Goal: Task Accomplishment & Management: Manage account settings

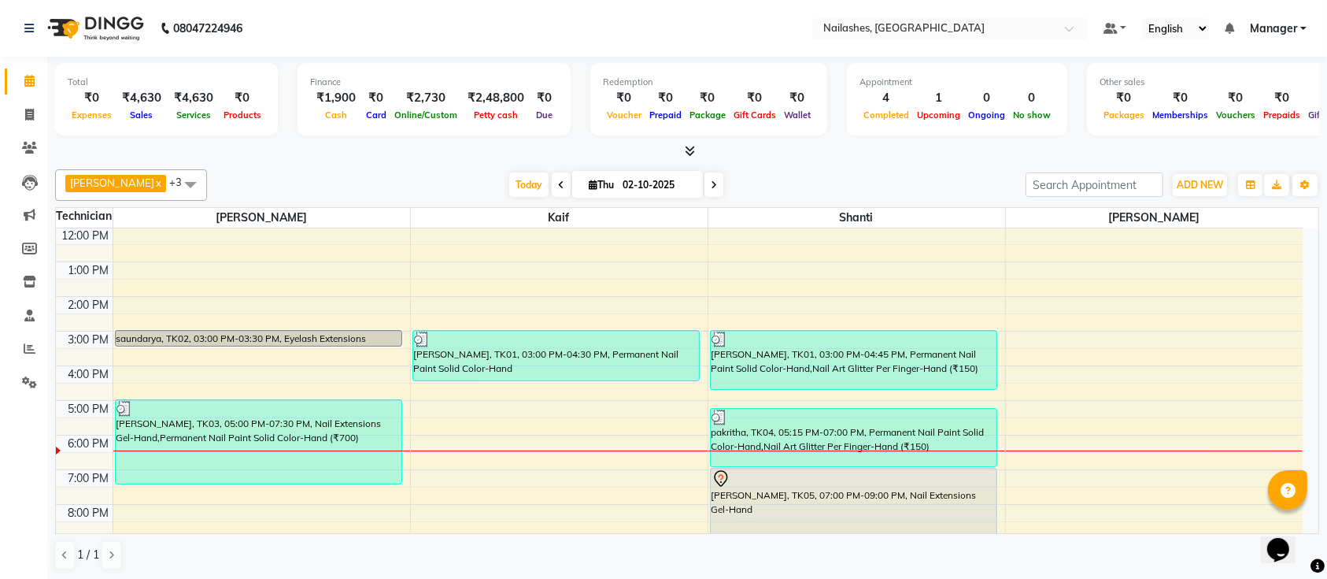
scroll to position [176, 0]
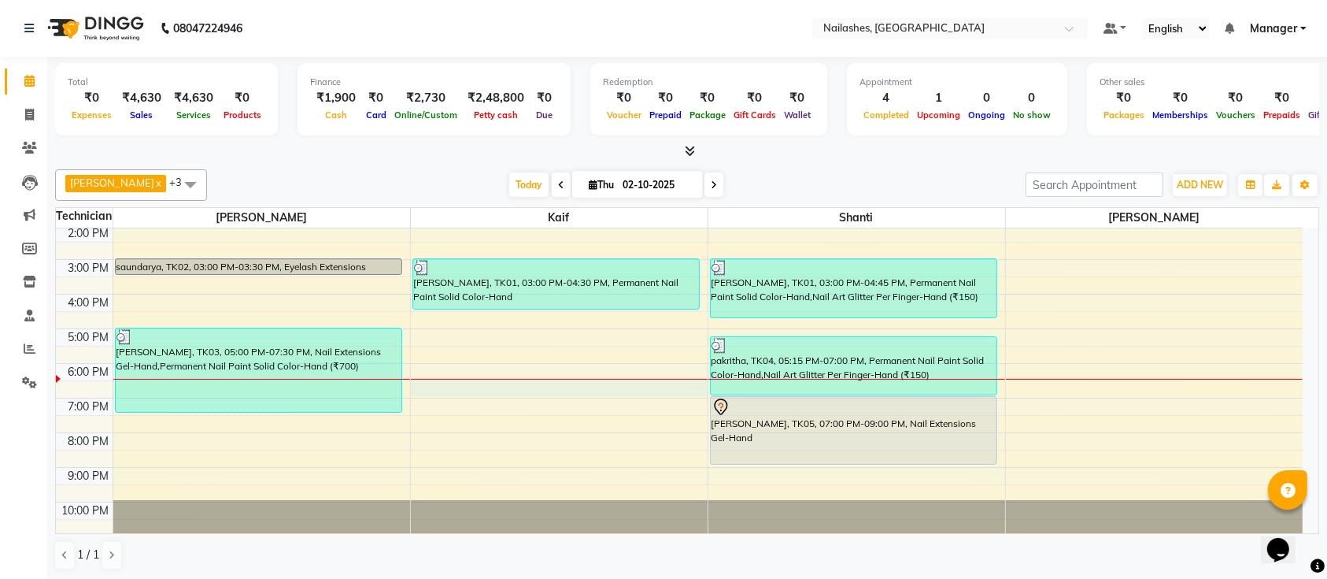
click at [439, 387] on div "9:00 AM 10:00 AM 11:00 AM 12:00 PM 1:00 PM 2:00 PM 3:00 PM 4:00 PM 5:00 PM 6:00…" at bounding box center [679, 294] width 1247 height 484
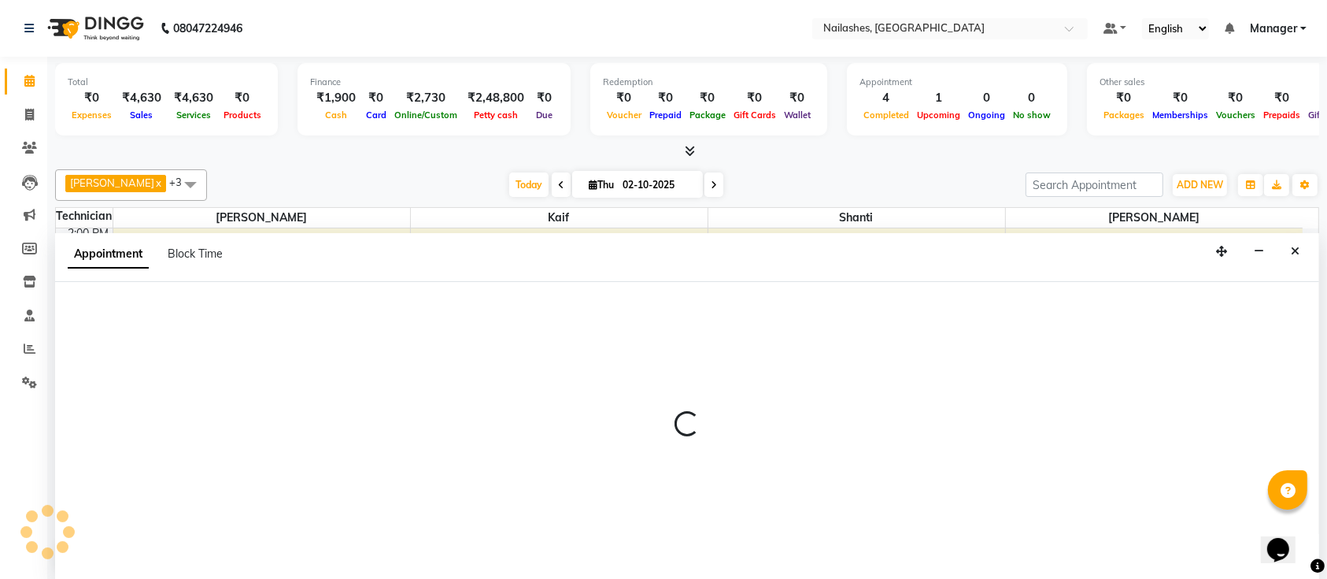
scroll to position [0, 0]
select select "29607"
select select "tentative"
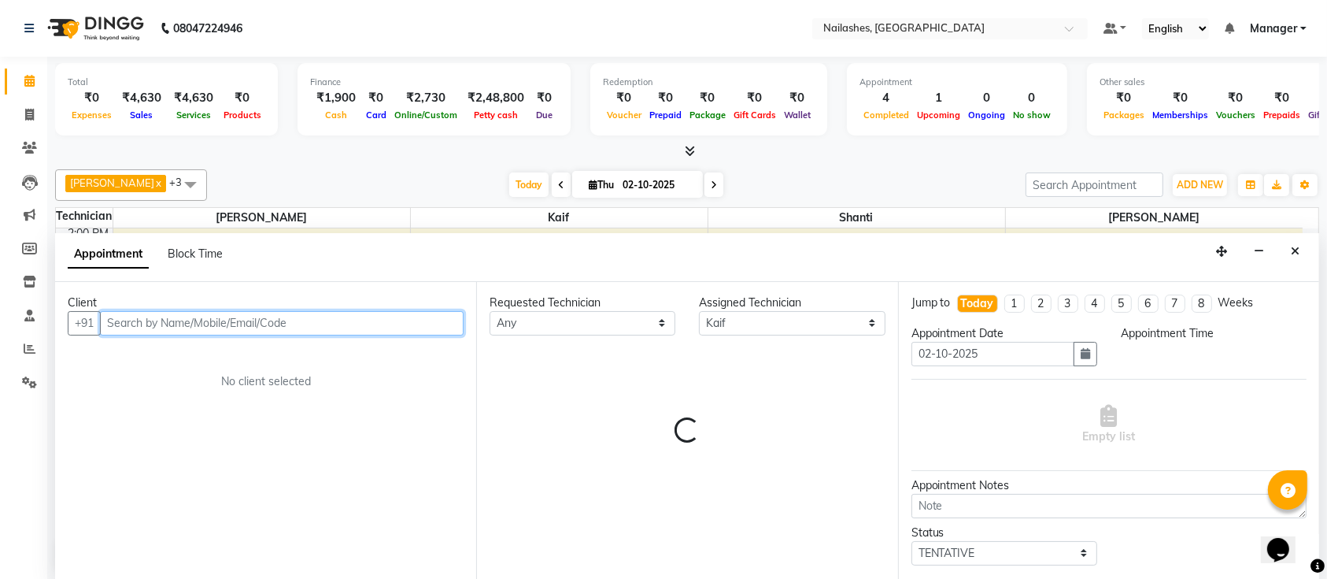
select select "1110"
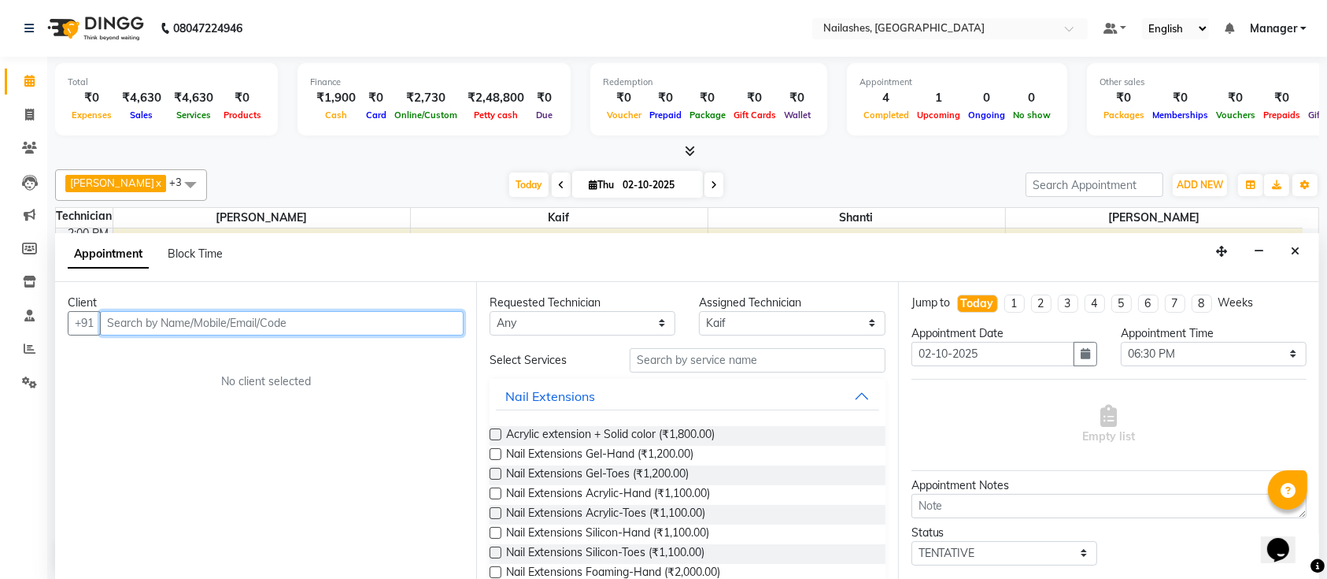
click at [300, 317] on input "text" at bounding box center [282, 323] width 364 height 24
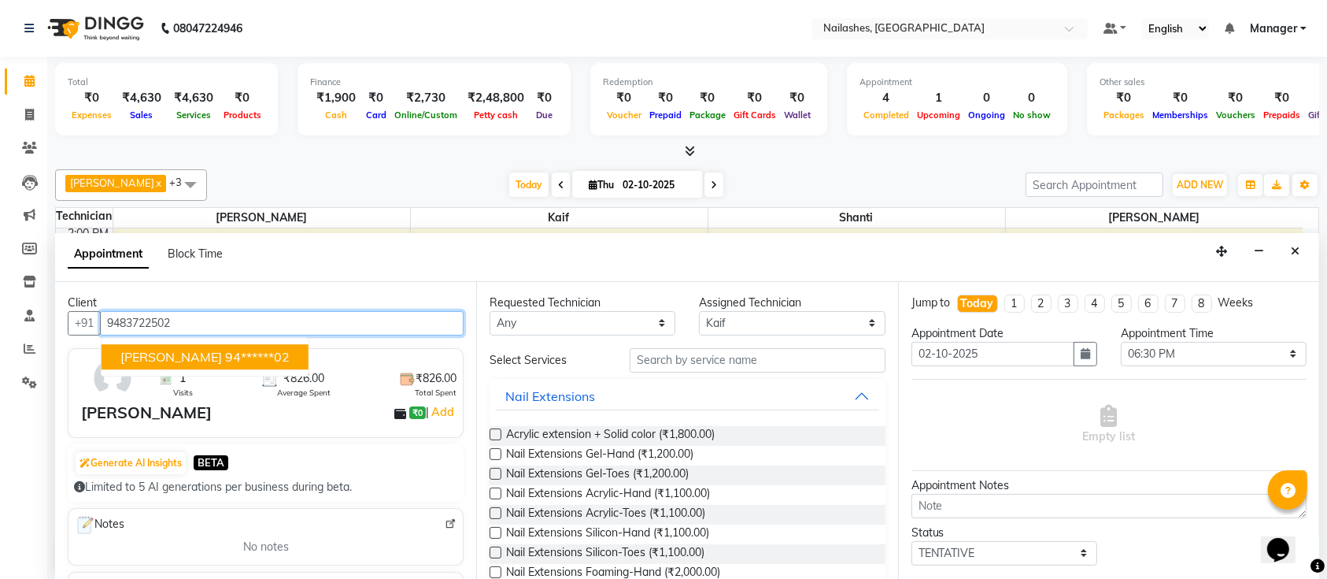
click at [225, 355] on ngb-highlight "94******02" at bounding box center [257, 357] width 65 height 16
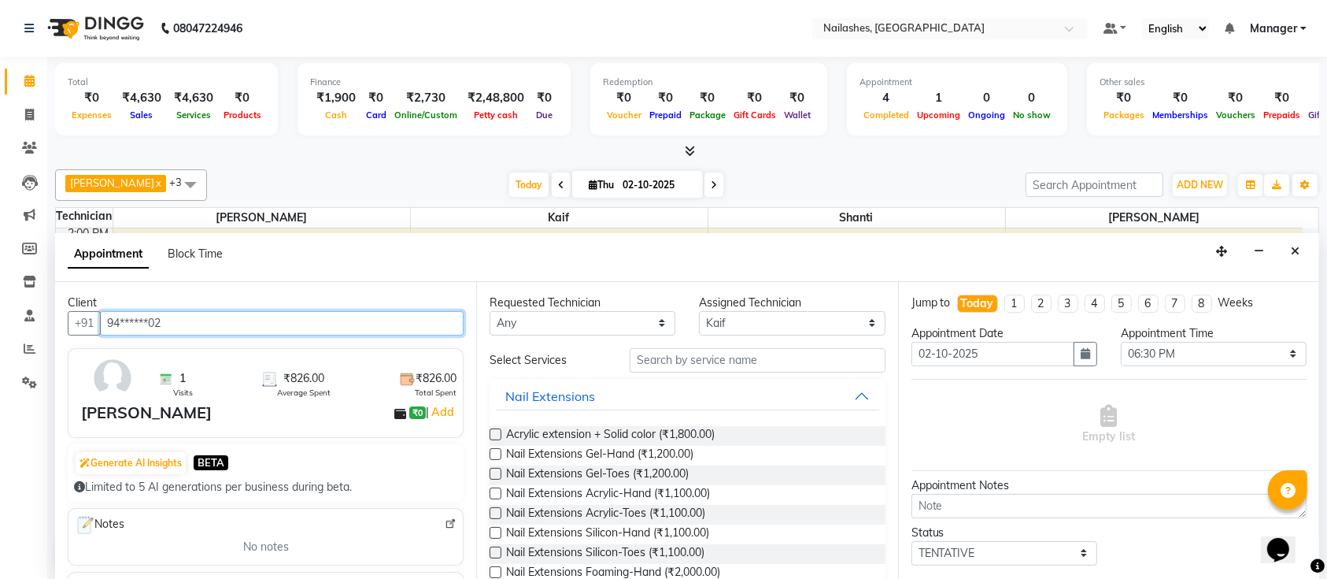
type input "94******02"
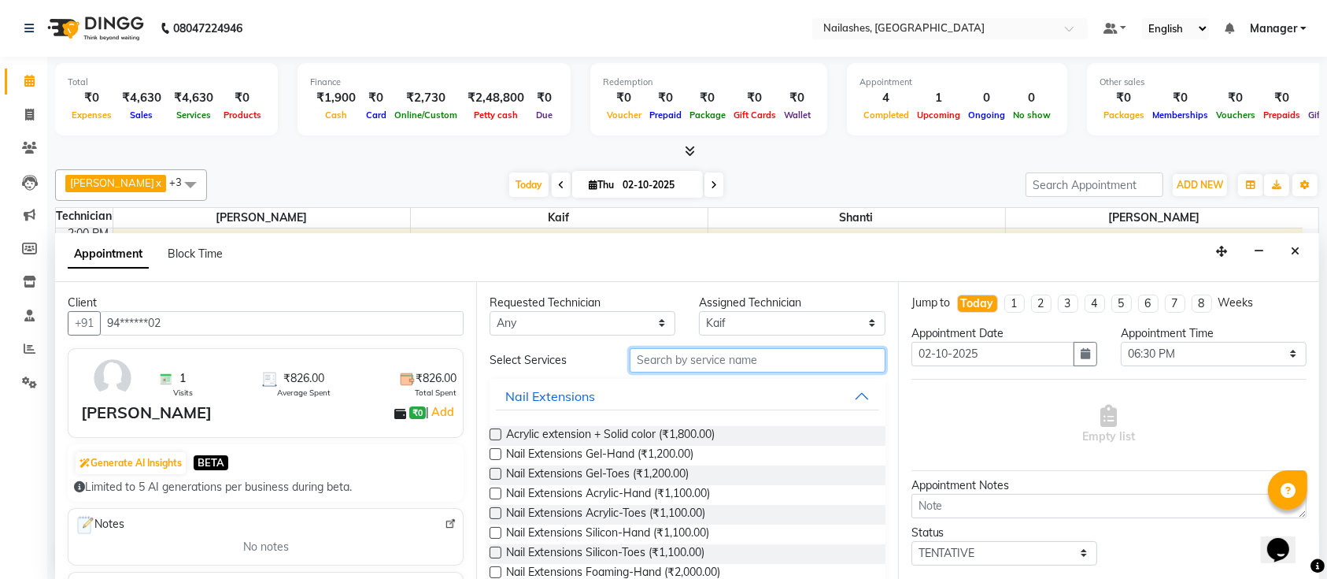
click at [679, 361] on input "text" at bounding box center [758, 360] width 256 height 24
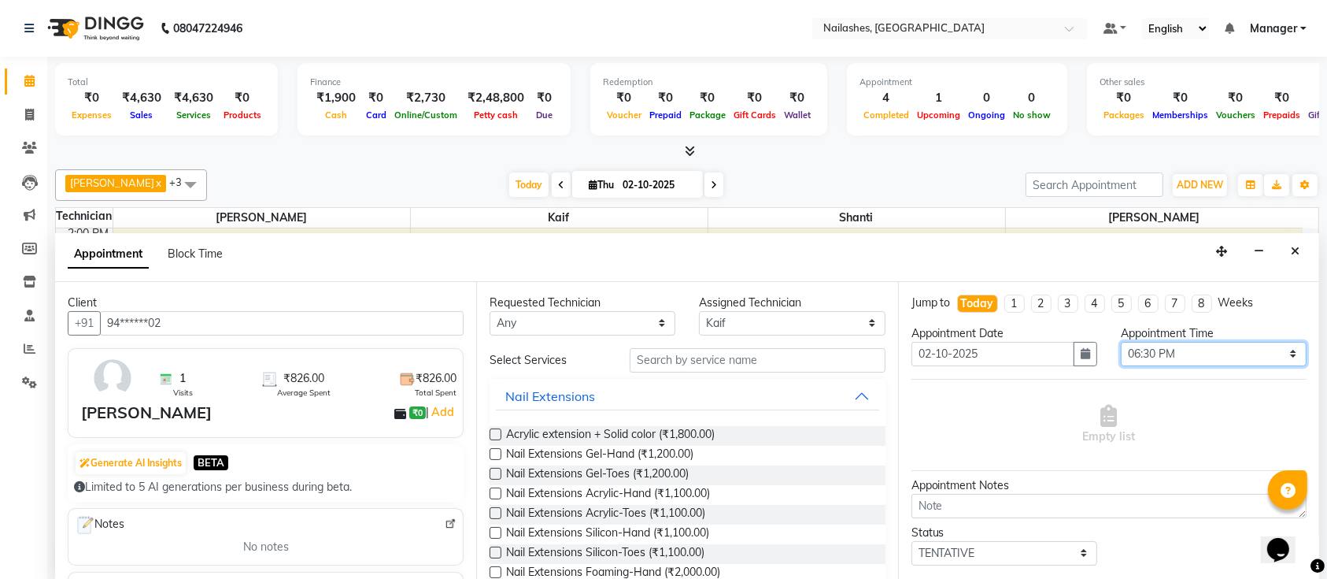
click at [1197, 350] on select "Select 10:00 AM 10:15 AM 10:30 AM 10:45 AM 11:00 AM 11:15 AM 11:30 AM 11:45 AM …" at bounding box center [1214, 354] width 186 height 24
select select "1185"
click at [1121, 342] on select "Select 10:00 AM 10:15 AM 10:30 AM 10:45 AM 11:00 AM 11:15 AM 11:30 AM 11:45 AM …" at bounding box center [1214, 354] width 186 height 24
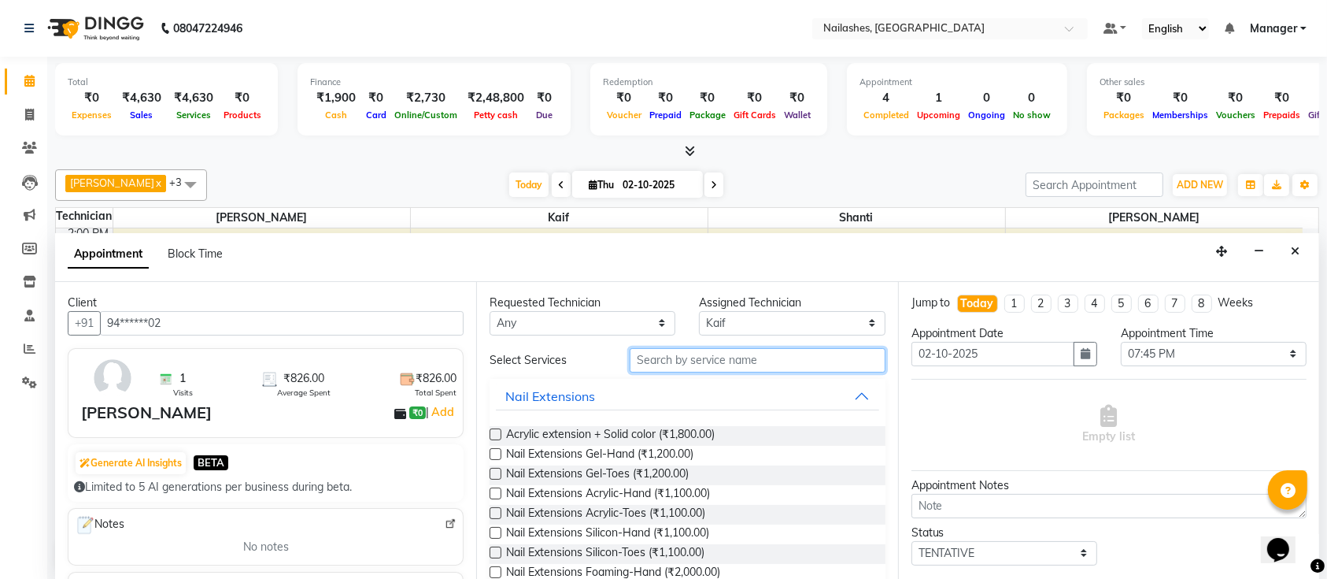
click at [753, 362] on input "text" at bounding box center [758, 360] width 256 height 24
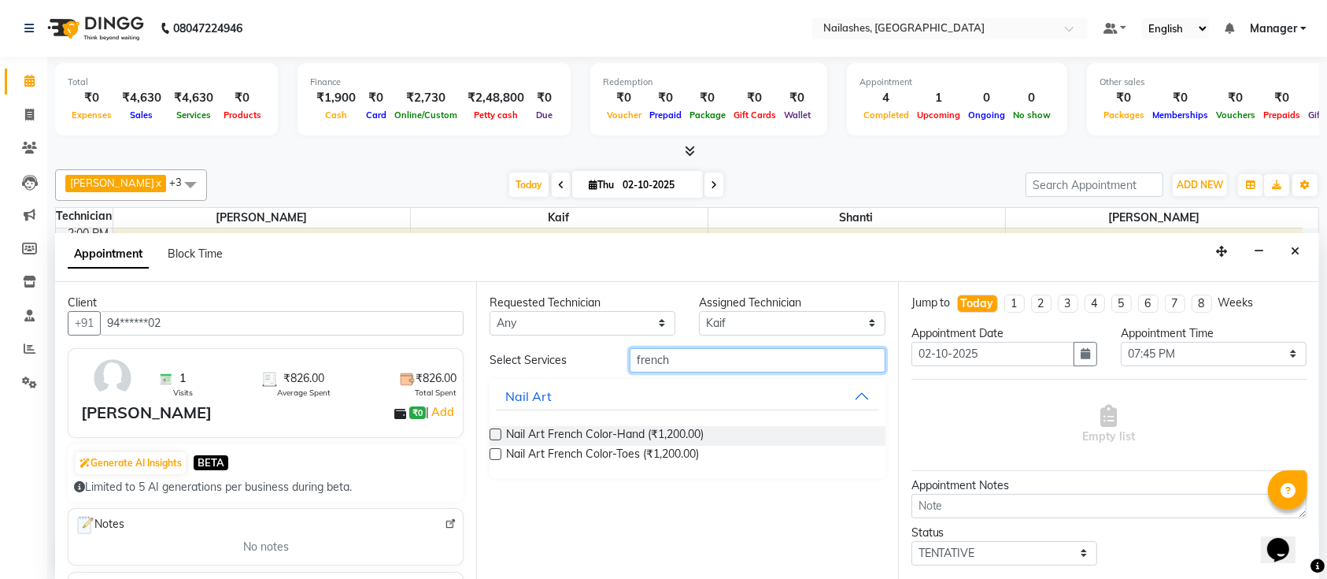
type input "french"
click at [491, 430] on label at bounding box center [496, 434] width 12 height 12
click at [491, 431] on input "checkbox" at bounding box center [495, 436] width 10 height 10
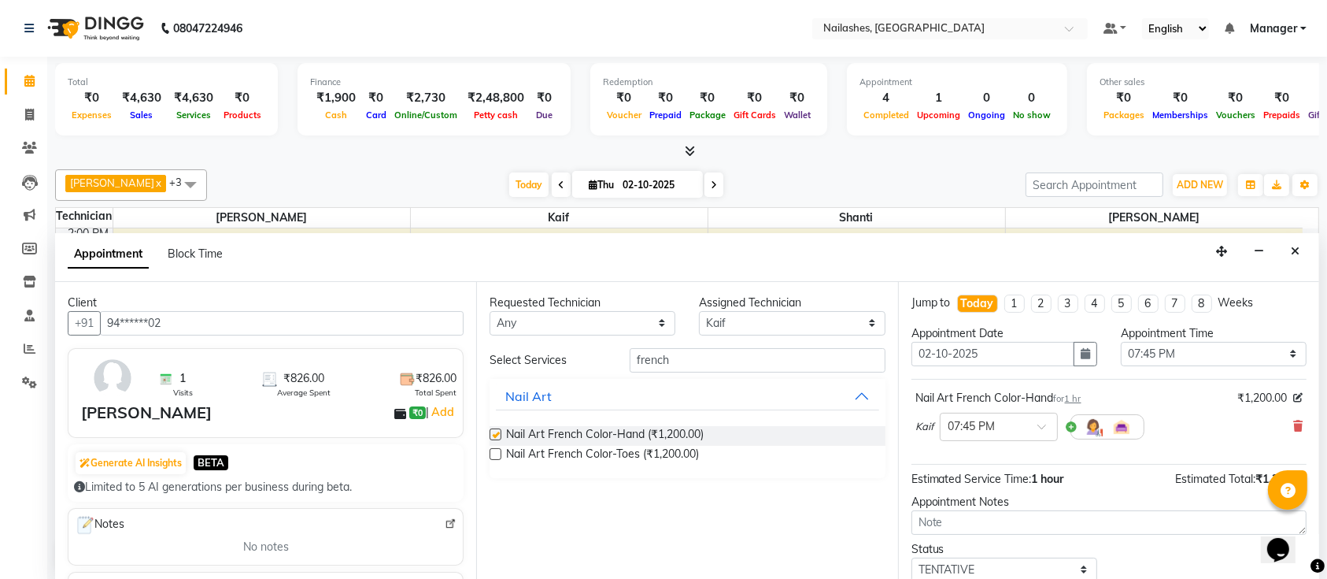
checkbox input "false"
click at [1032, 431] on div at bounding box center [999, 425] width 117 height 17
click at [1014, 504] on div "06:45 PM" at bounding box center [999, 508] width 117 height 29
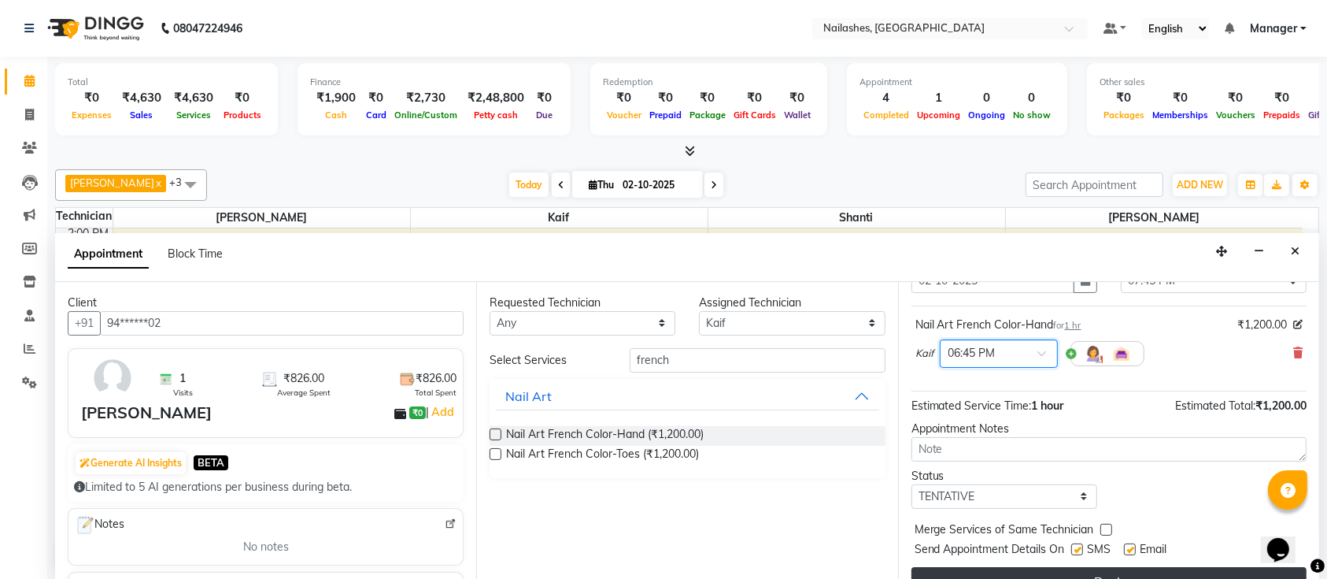
scroll to position [100, 0]
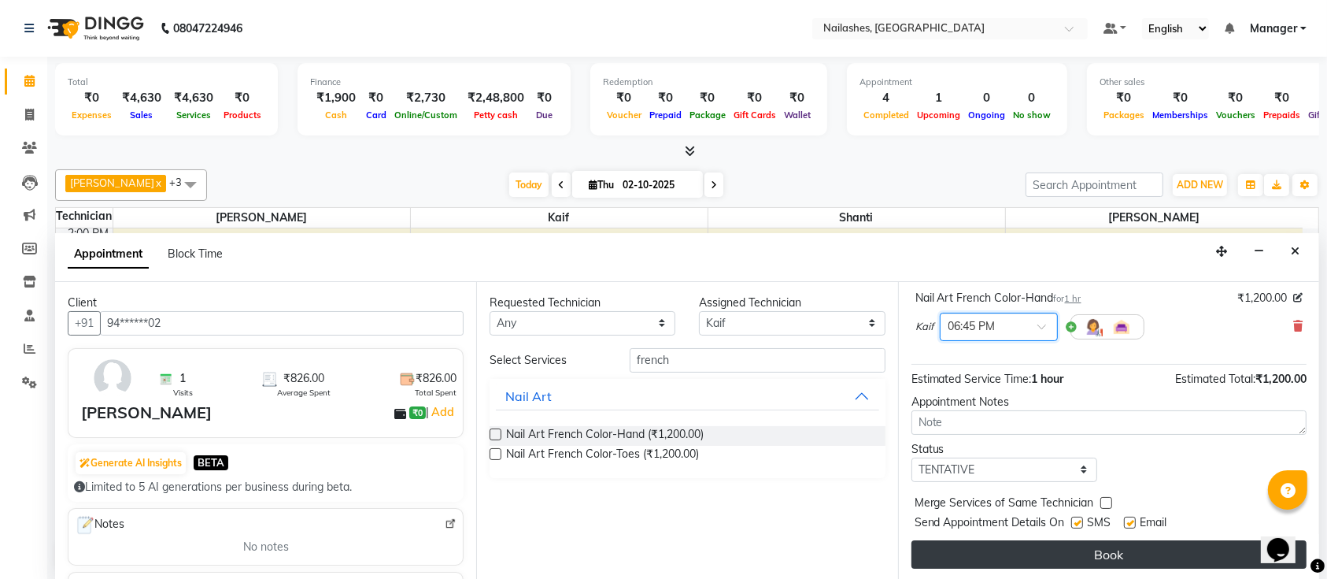
click at [1083, 549] on button "Book" at bounding box center [1109, 554] width 395 height 28
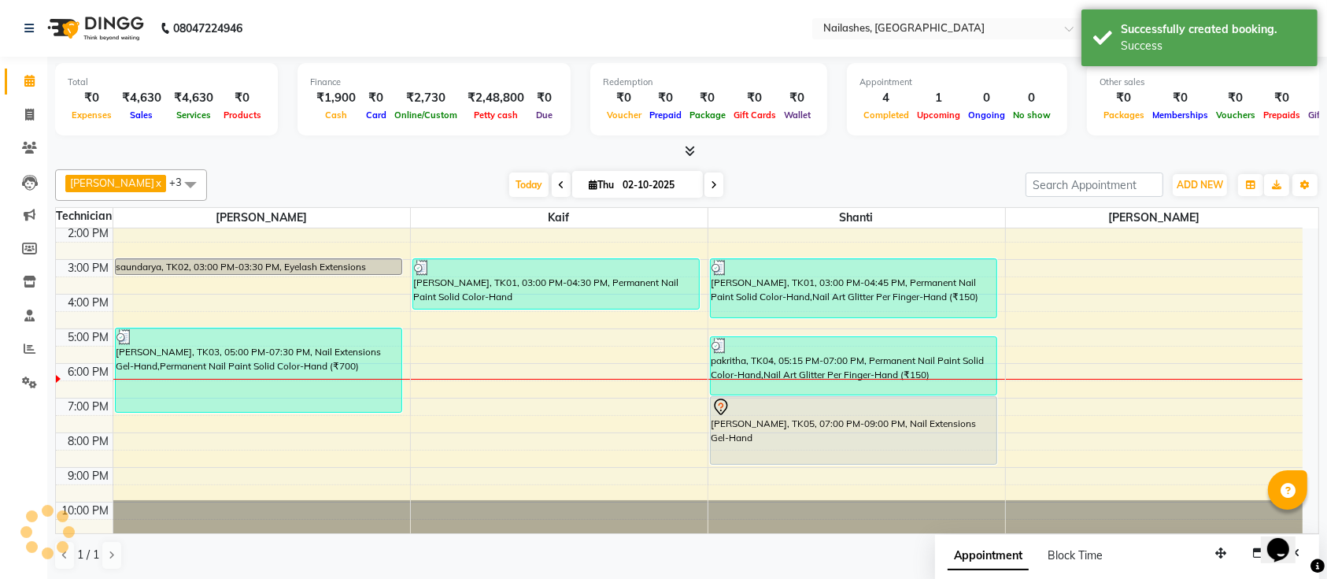
scroll to position [0, 0]
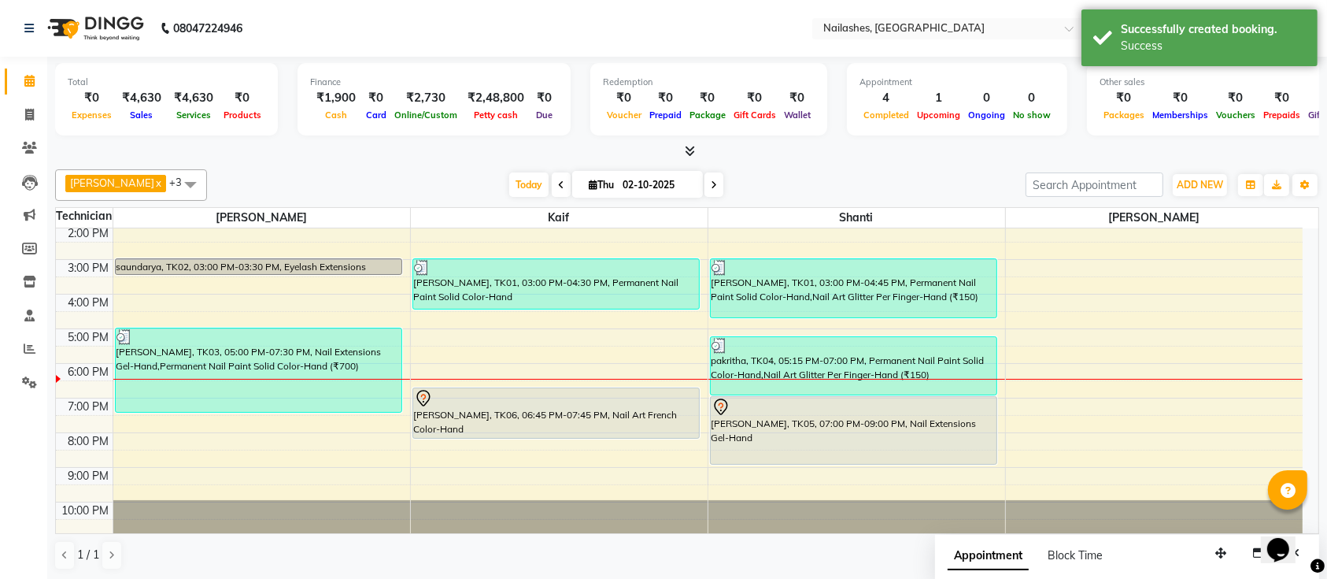
drag, startPoint x: 625, startPoint y: 419, endPoint x: 630, endPoint y: 440, distance: 21.8
click at [630, 440] on div "9:00 AM 10:00 AM 11:00 AM 12:00 PM 1:00 PM 2:00 PM 3:00 PM 4:00 PM 5:00 PM 6:00…" at bounding box center [679, 294] width 1247 height 484
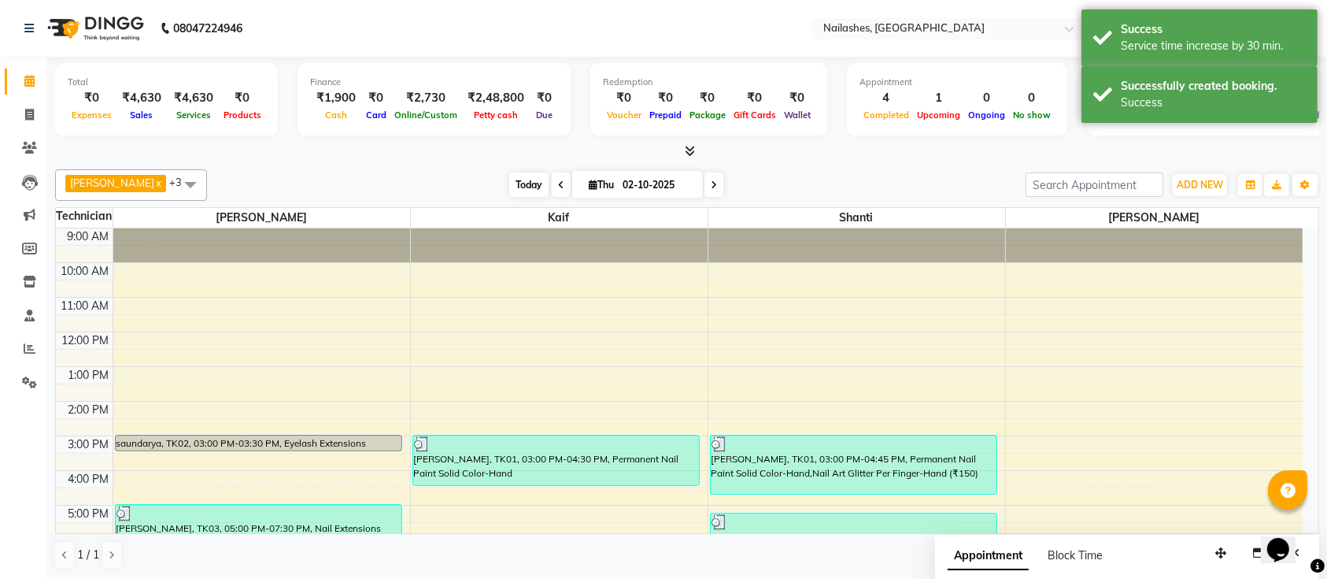
click at [509, 184] on span "Today" at bounding box center [528, 184] width 39 height 24
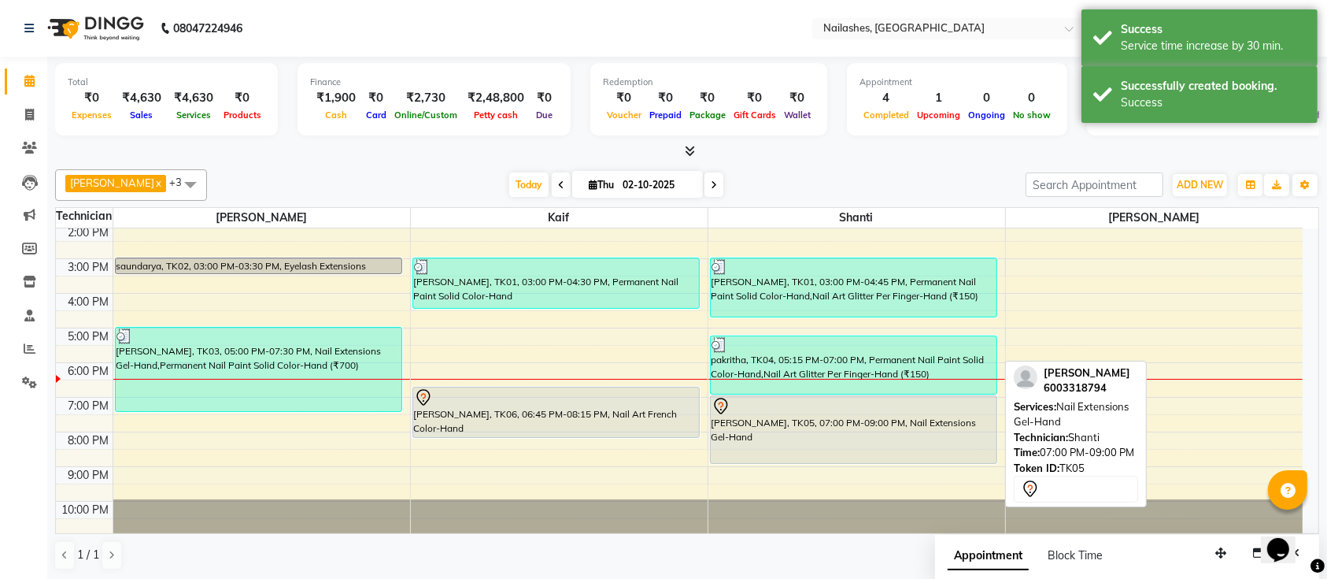
scroll to position [176, 0]
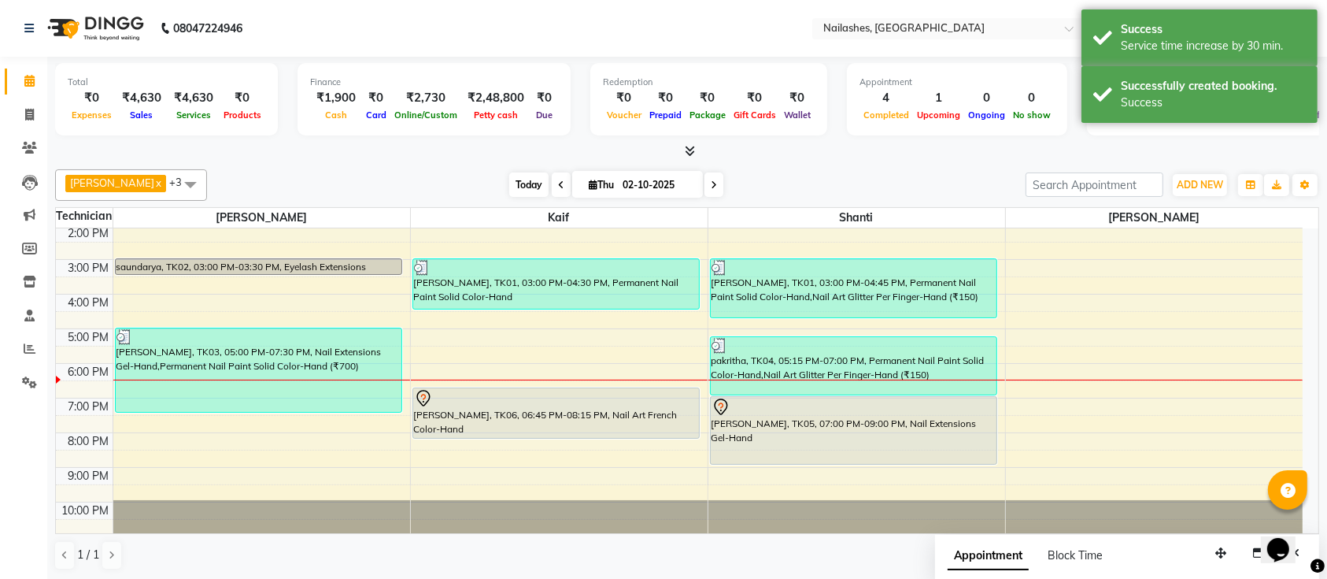
click at [509, 179] on span "Today" at bounding box center [528, 184] width 39 height 24
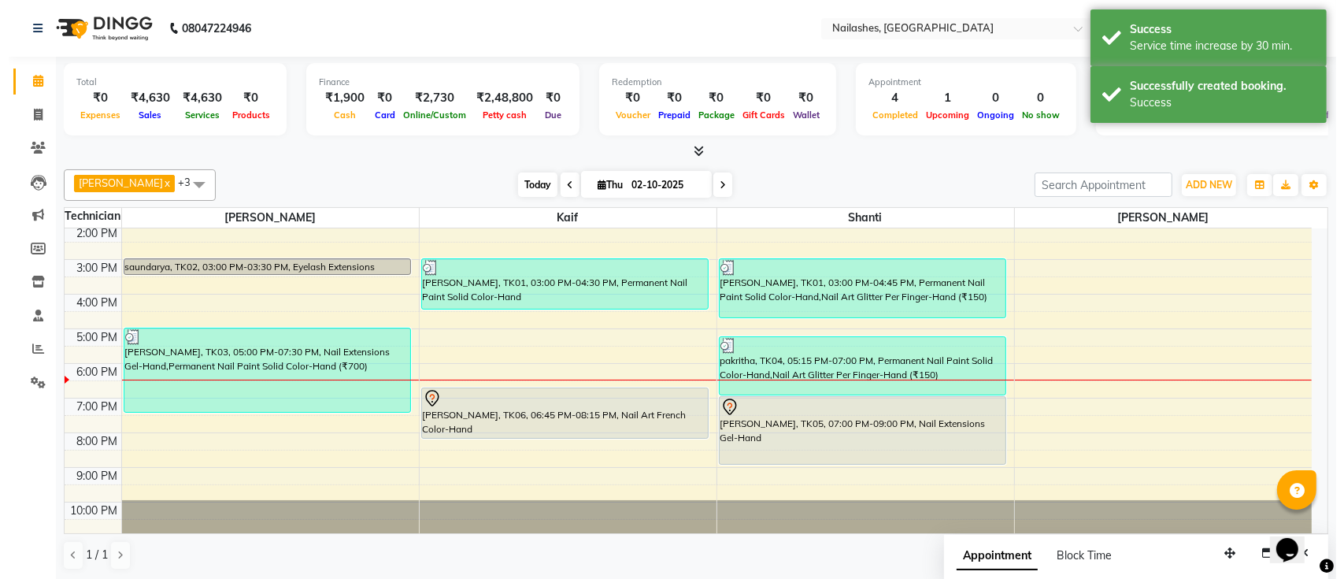
scroll to position [177, 0]
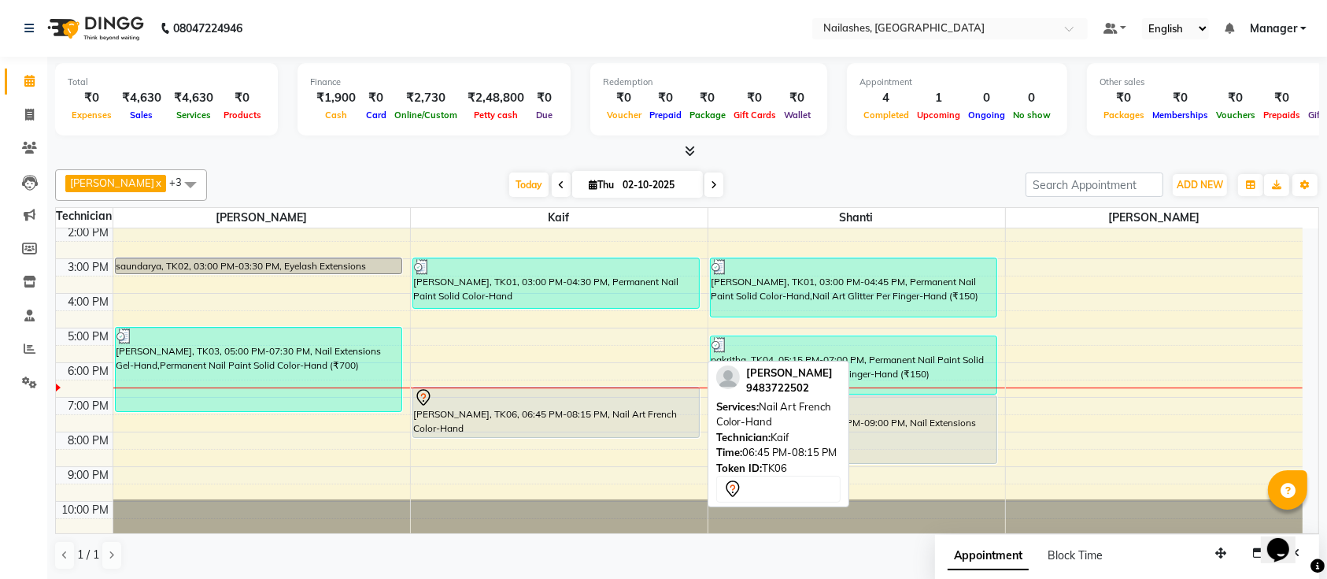
click at [527, 407] on div "[PERSON_NAME], TK06, 06:45 PM-08:15 PM, Nail Art French Color-Hand" at bounding box center [556, 412] width 287 height 50
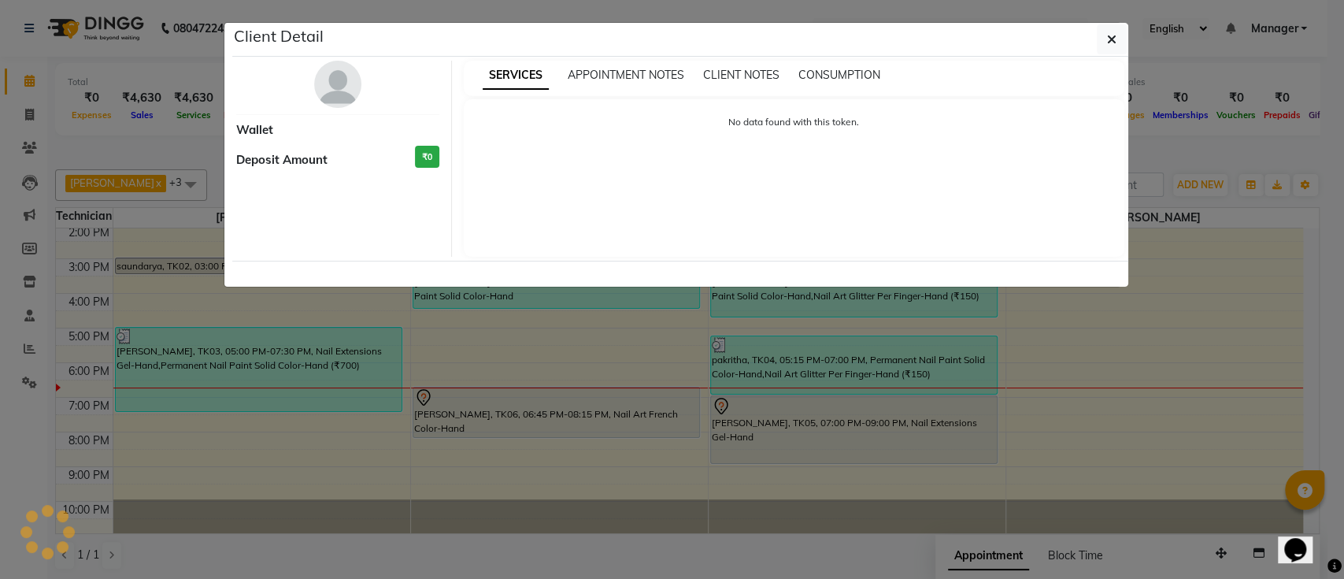
select select "7"
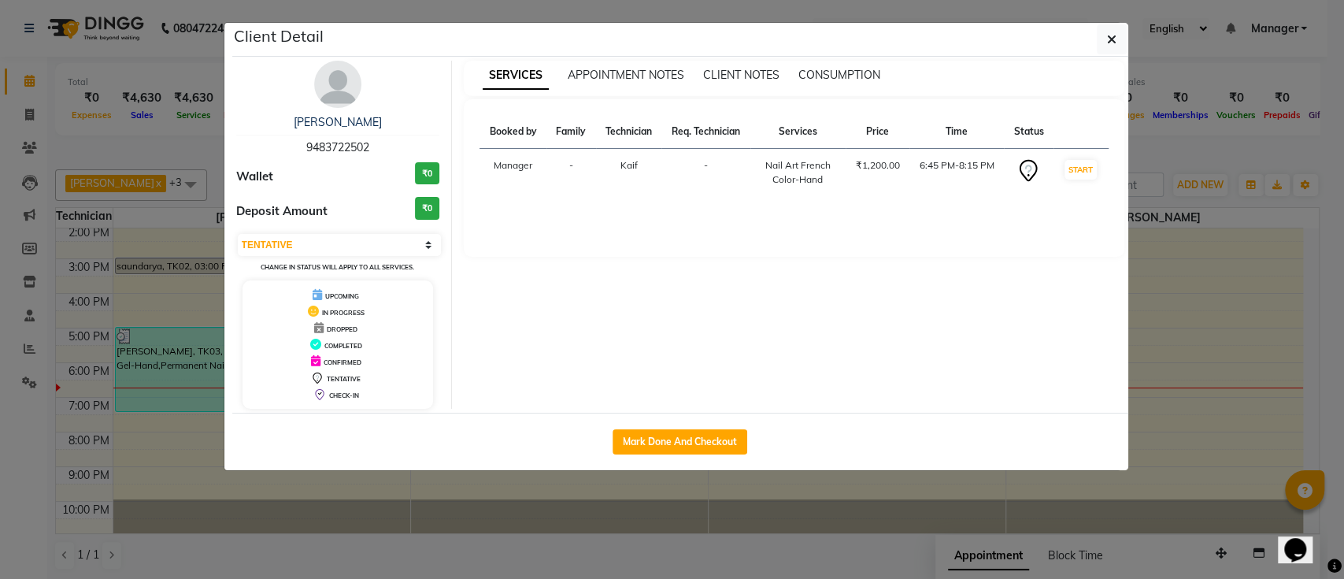
click at [352, 92] on img at bounding box center [337, 84] width 47 height 47
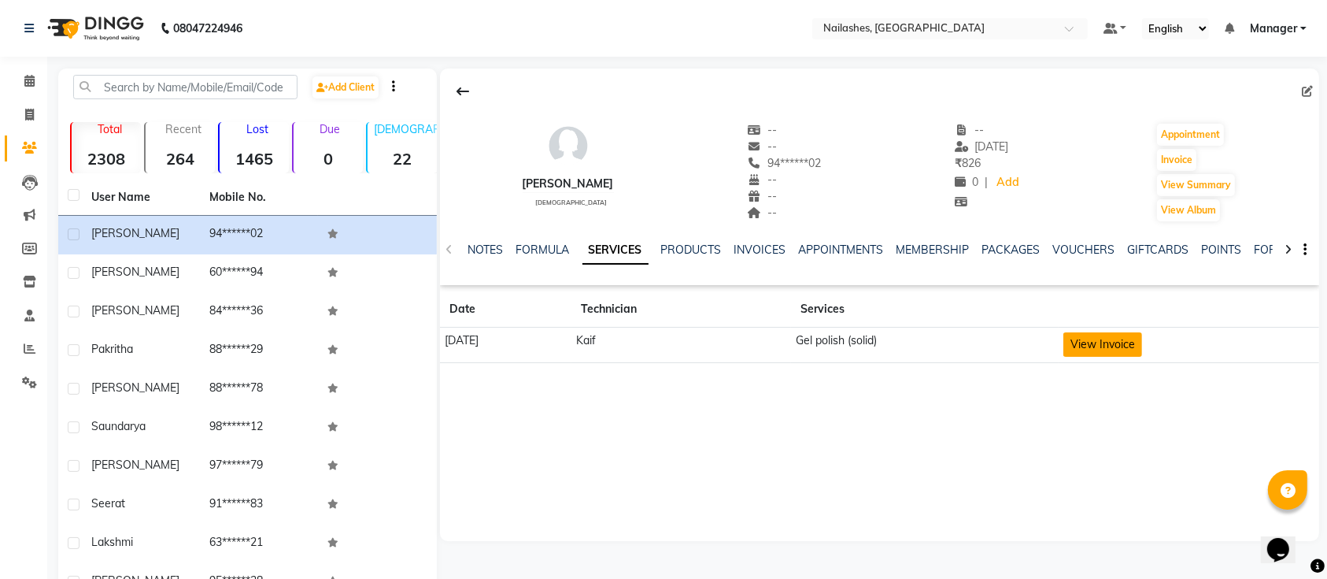
click at [1104, 339] on button "View Invoice" at bounding box center [1103, 344] width 79 height 24
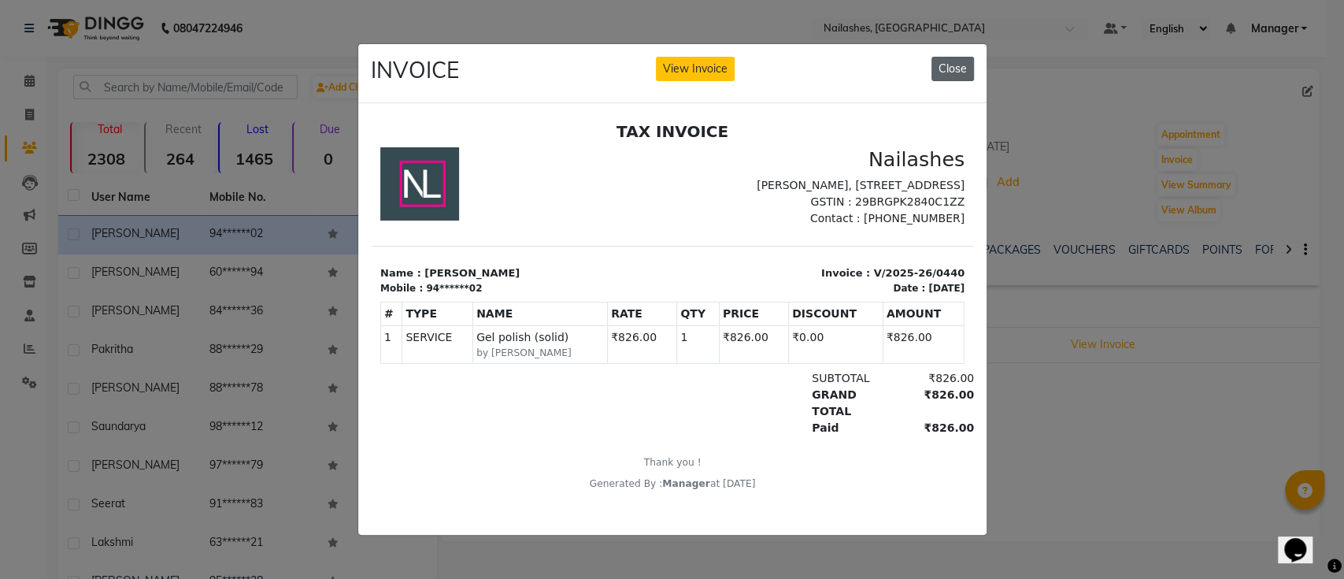
click at [967, 57] on button "Close" at bounding box center [952, 69] width 43 height 24
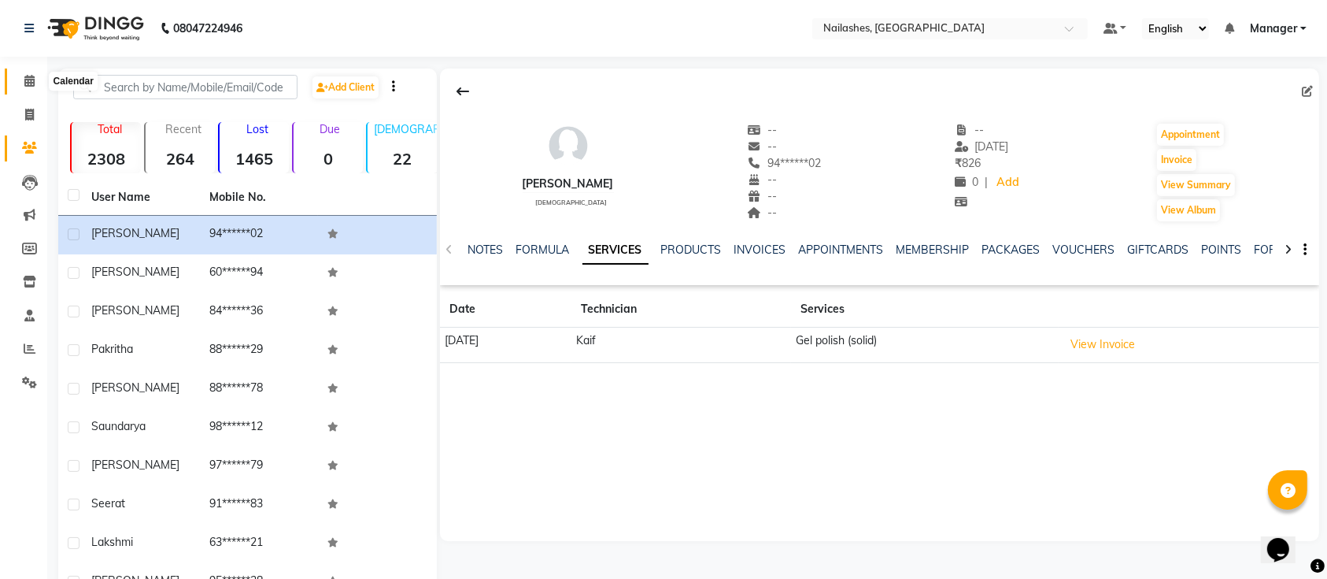
click at [38, 79] on span at bounding box center [30, 81] width 28 height 18
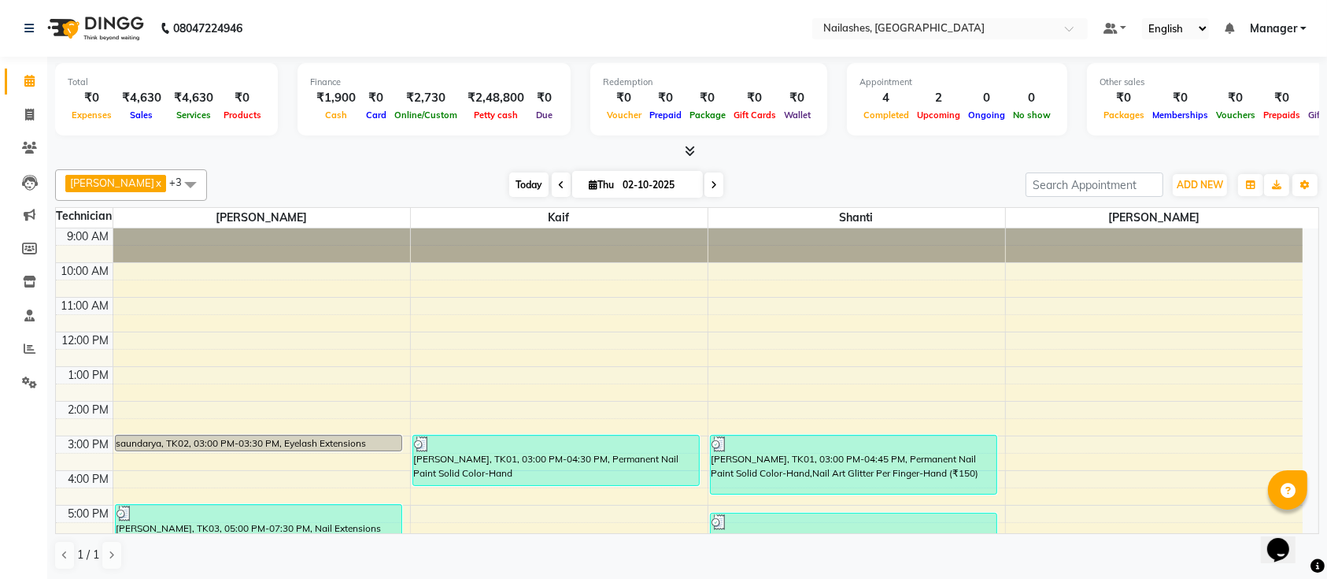
click at [509, 187] on span "Today" at bounding box center [528, 184] width 39 height 24
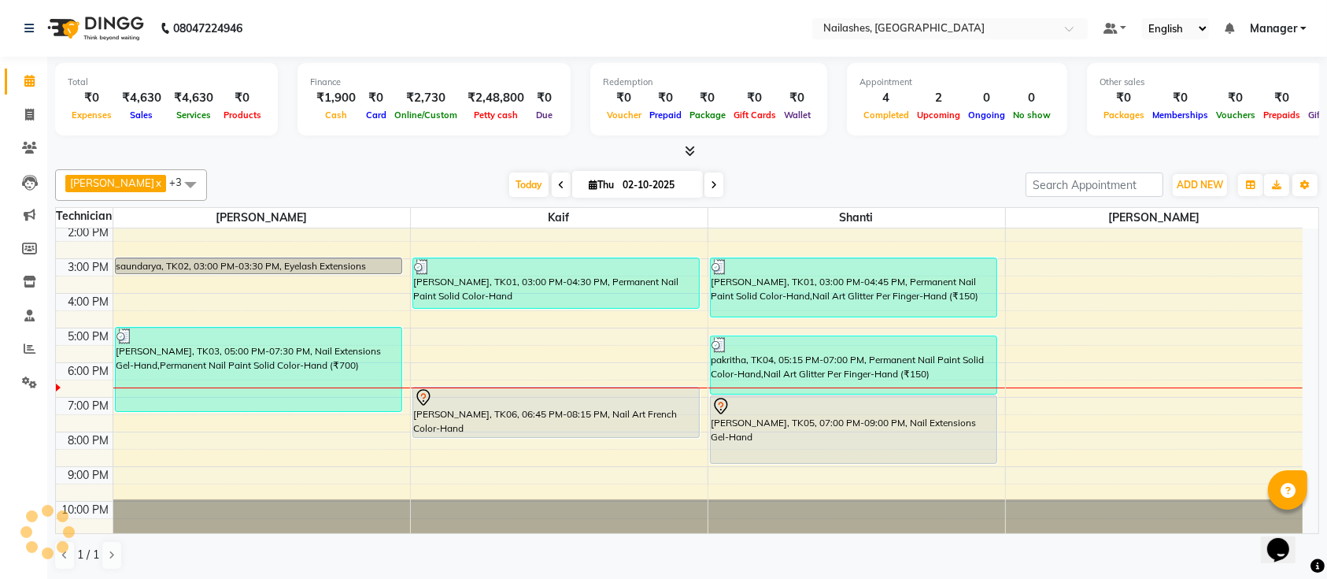
scroll to position [176, 0]
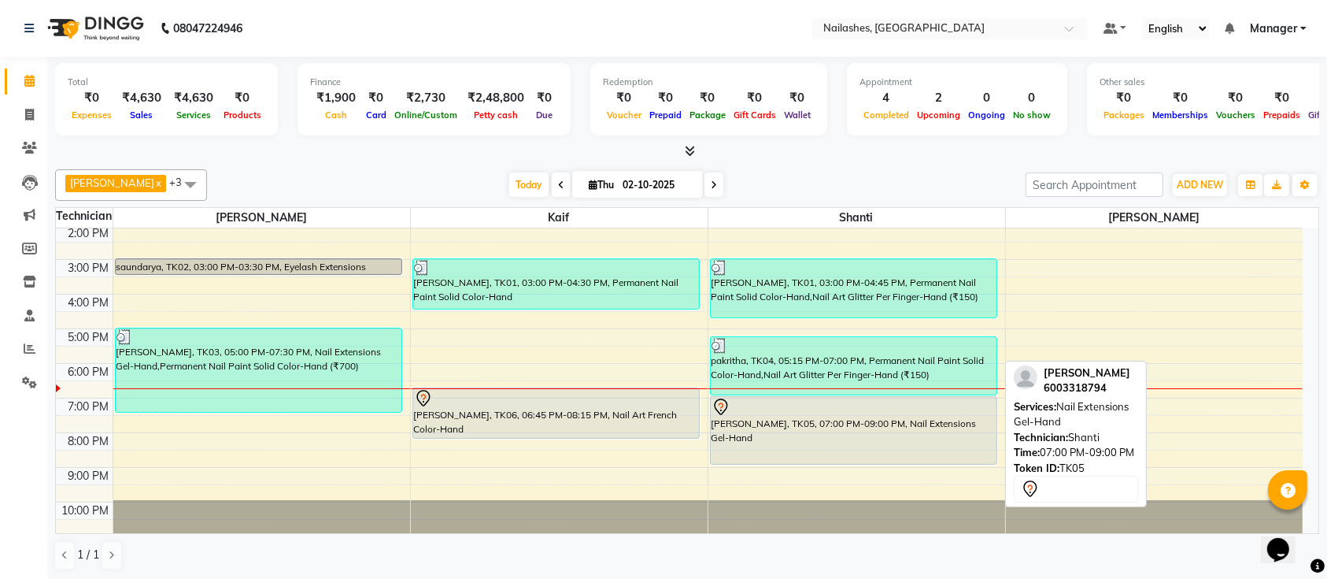
click at [815, 428] on div "[PERSON_NAME], TK05, 07:00 PM-09:00 PM, Nail Extensions Gel-Hand" at bounding box center [854, 430] width 287 height 67
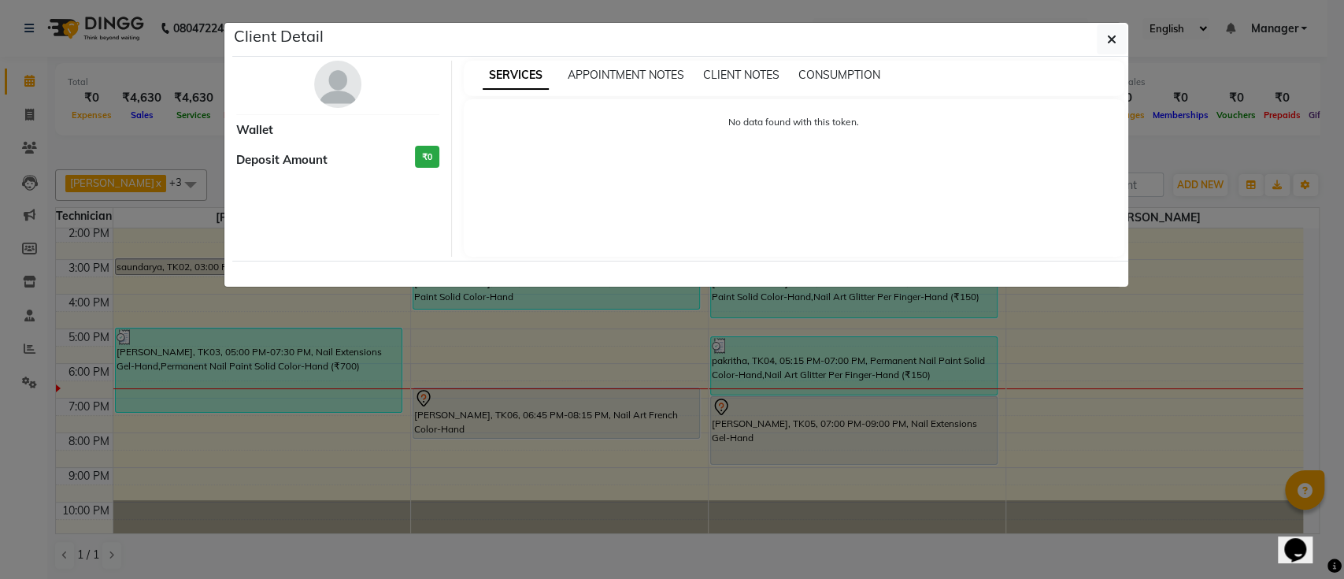
select select "7"
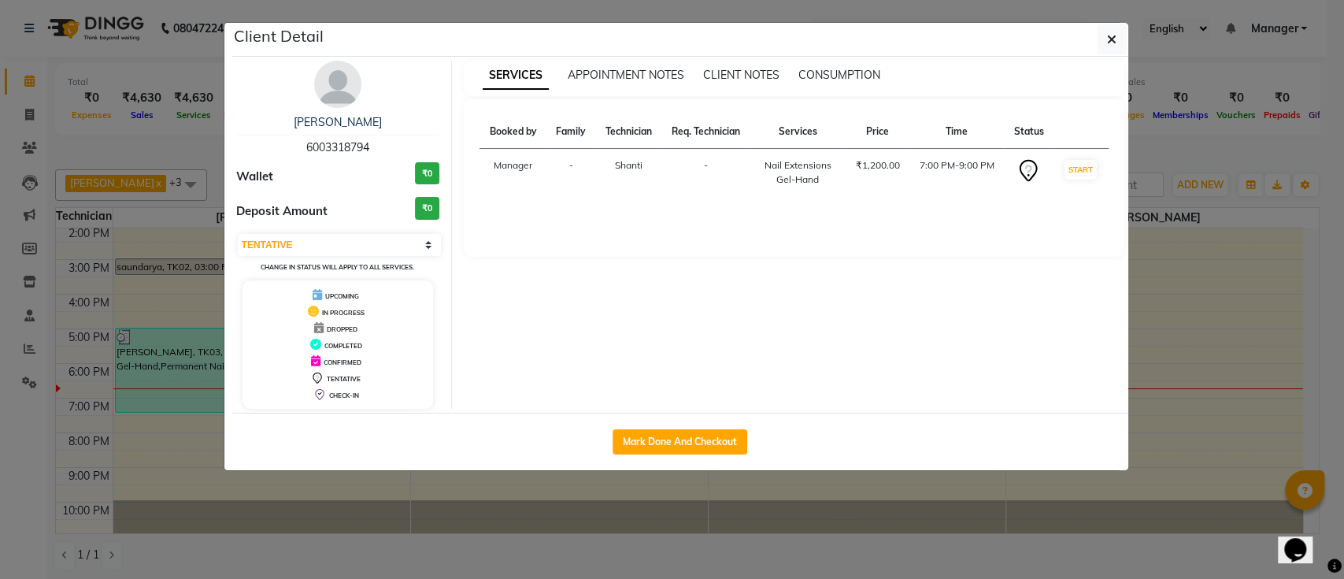
click at [340, 87] on img at bounding box center [337, 84] width 47 height 47
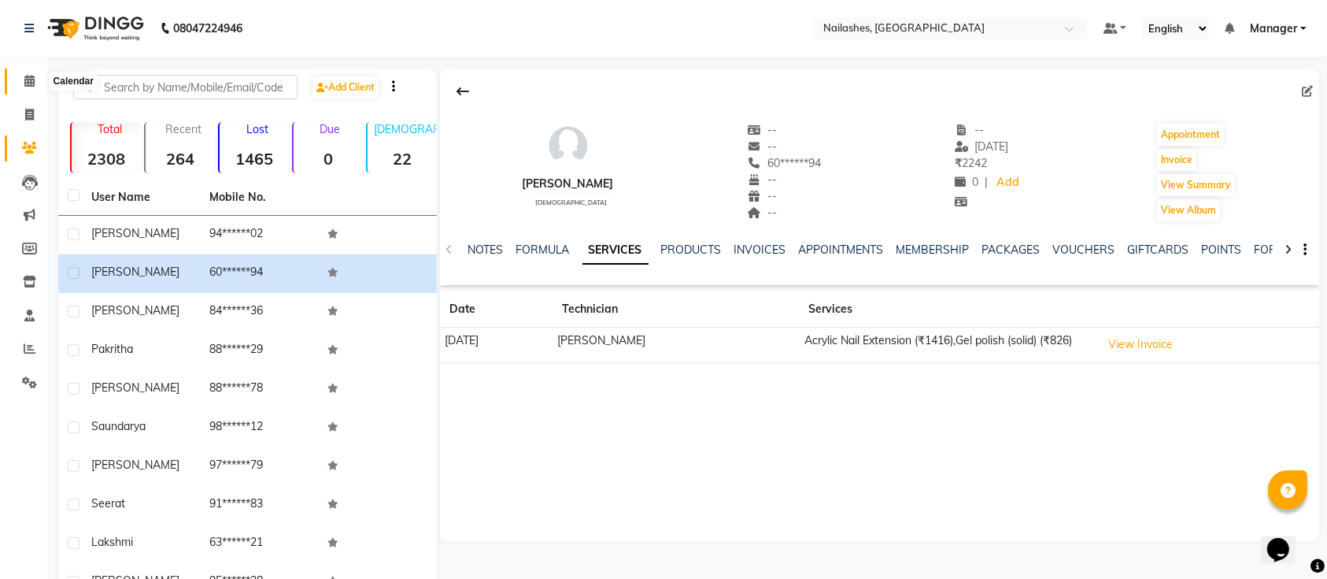
click at [31, 82] on icon at bounding box center [29, 81] width 10 height 12
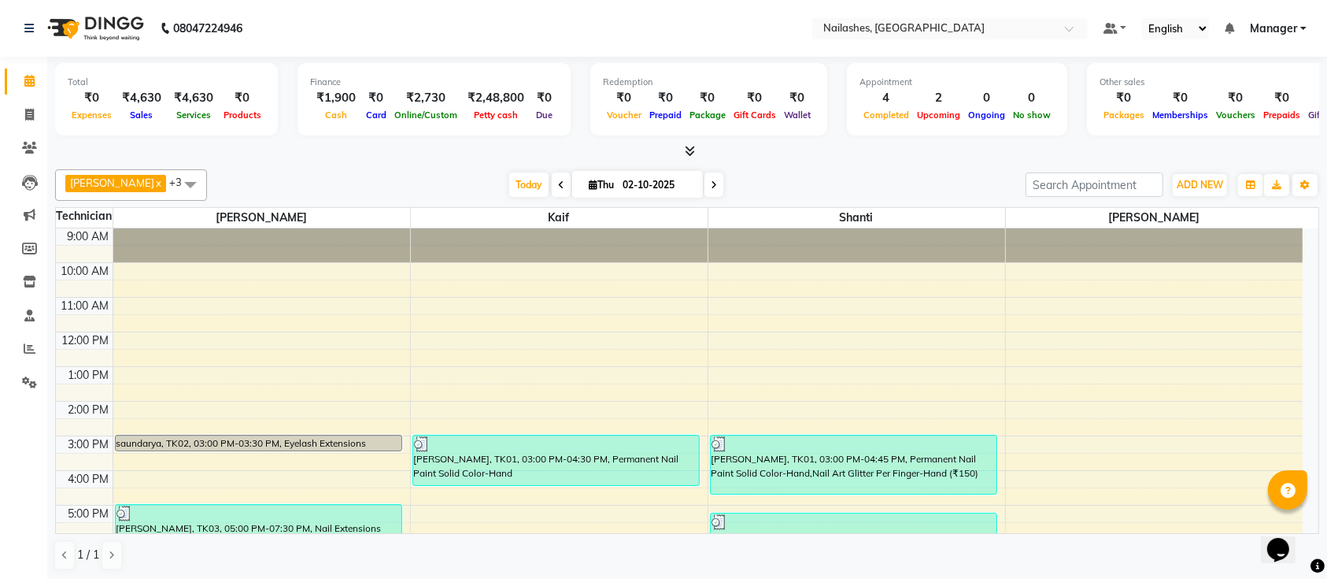
click at [491, 240] on div at bounding box center [559, 245] width 297 height 34
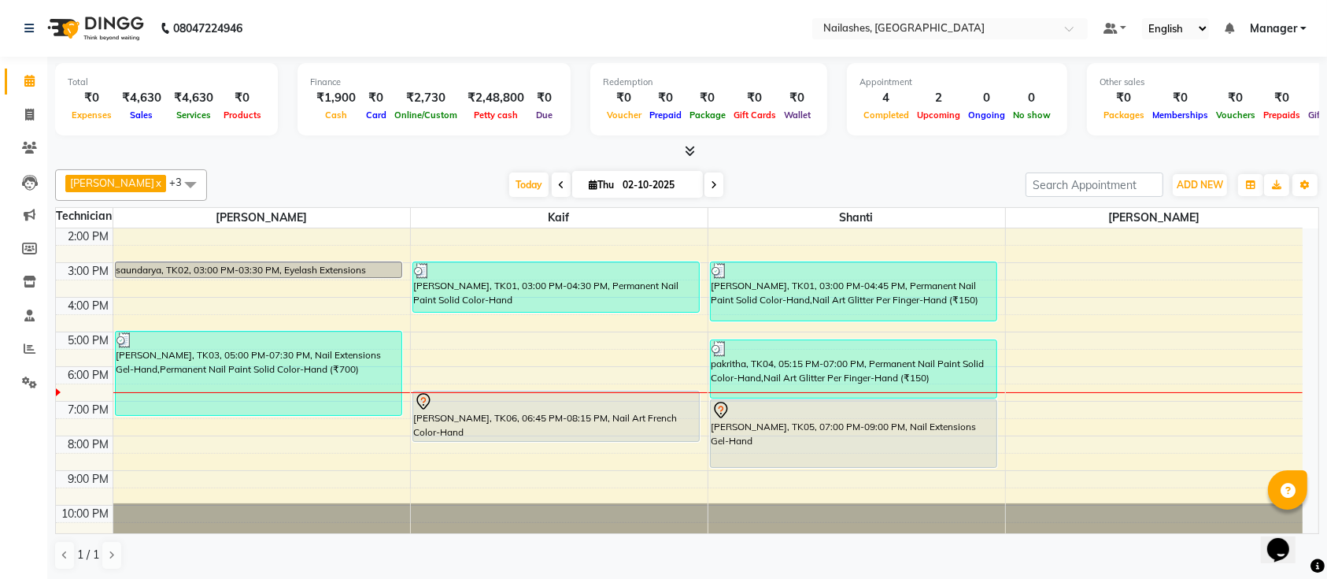
scroll to position [176, 0]
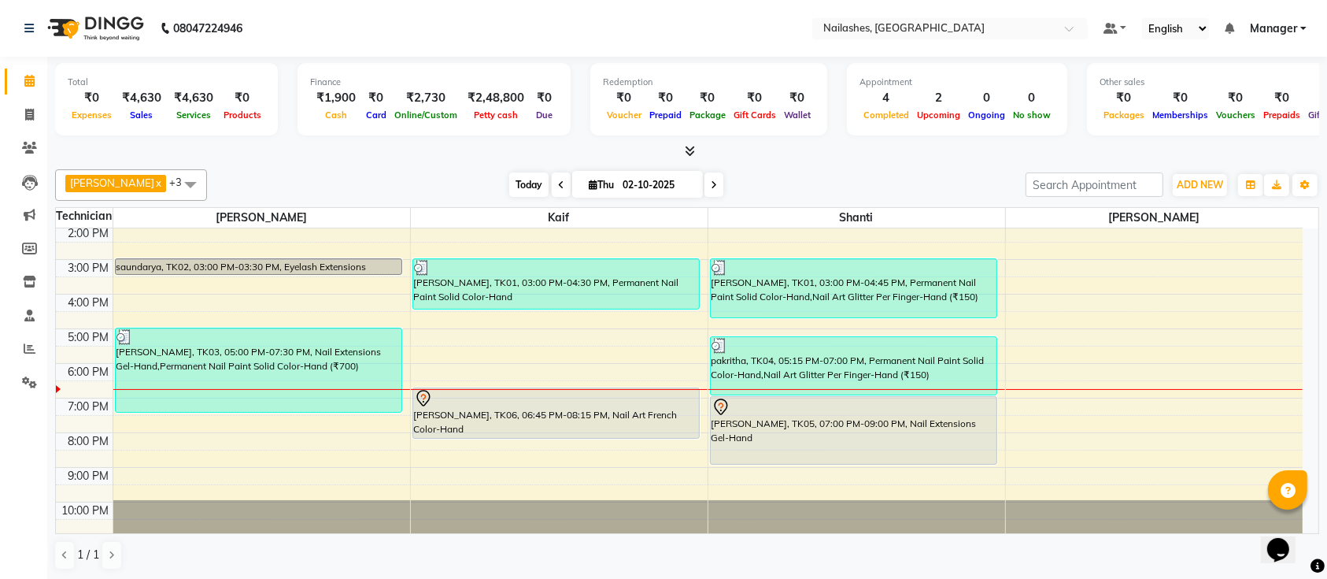
click at [509, 186] on span "Today" at bounding box center [528, 184] width 39 height 24
drag, startPoint x: 427, startPoint y: 180, endPoint x: 359, endPoint y: 179, distance: 68.5
click at [359, 179] on div "Today Thu 02-10-2025" at bounding box center [616, 185] width 803 height 24
click at [509, 174] on span "Today" at bounding box center [528, 184] width 39 height 24
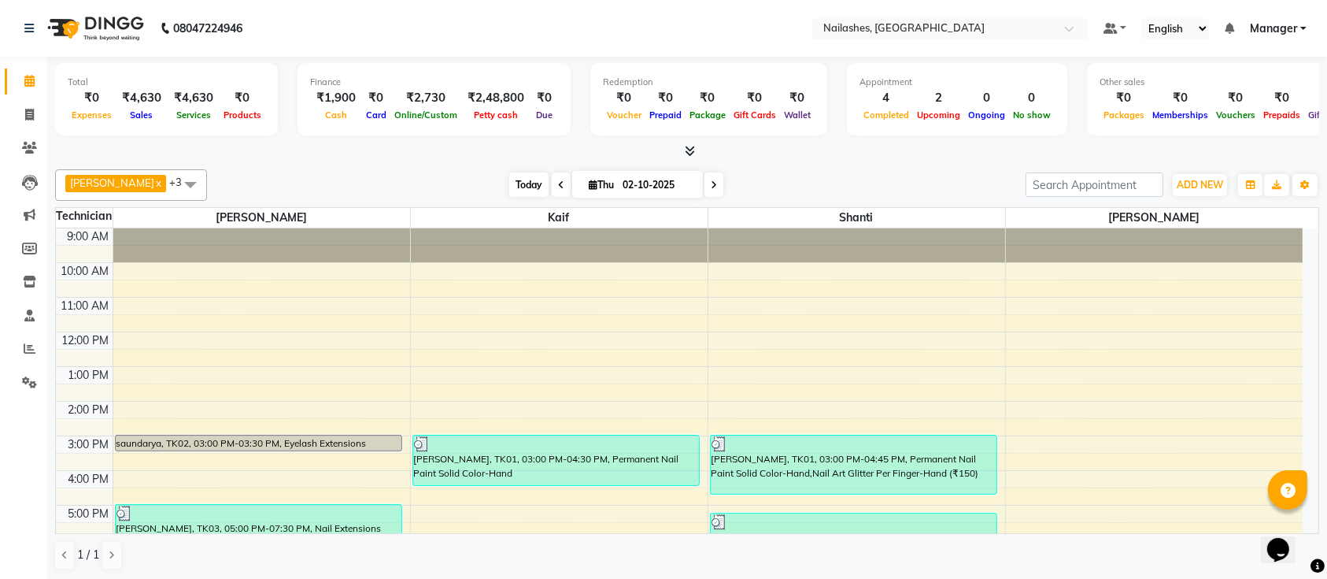
click at [509, 184] on span "Today" at bounding box center [528, 184] width 39 height 24
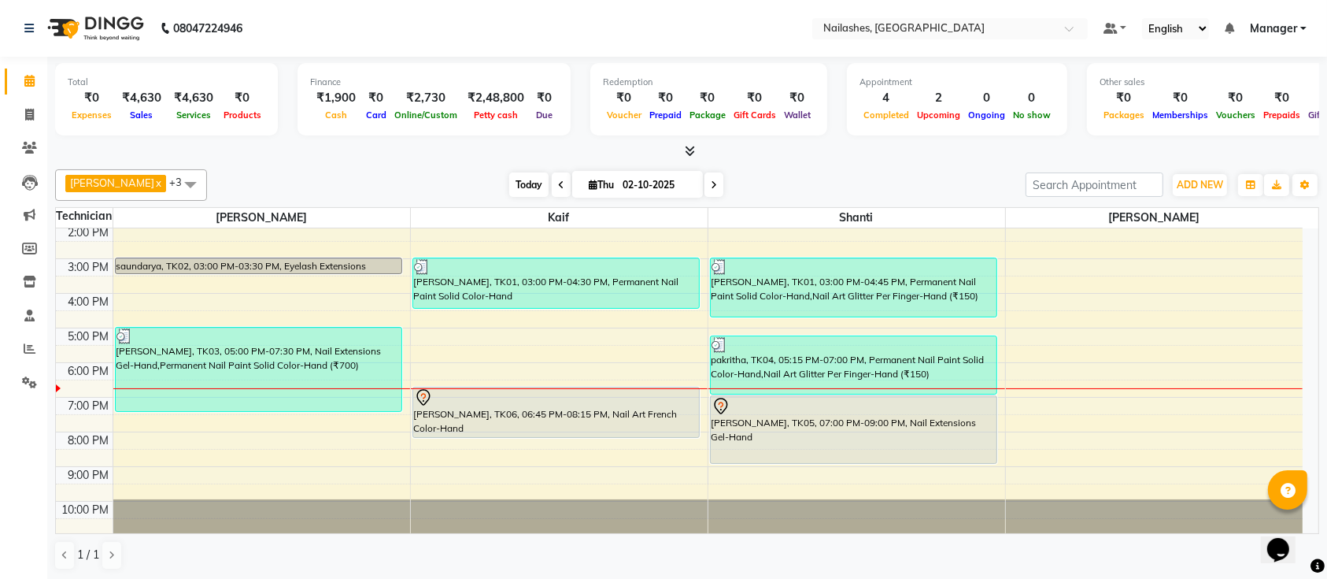
click at [509, 191] on span "Today" at bounding box center [528, 184] width 39 height 24
drag, startPoint x: 380, startPoint y: 170, endPoint x: 309, endPoint y: 165, distance: 71.8
click at [309, 165] on div "Ismail x Shanti x Sushma x Kaif x +3 UnSelect All Ismail Kaif Shanti Sushma Tod…" at bounding box center [687, 369] width 1264 height 413
click at [404, 399] on div "9:00 AM 10:00 AM 11:00 AM 12:00 PM 1:00 PM 2:00 PM 3:00 PM 4:00 PM 5:00 PM 6:00…" at bounding box center [679, 293] width 1247 height 484
select select "24569"
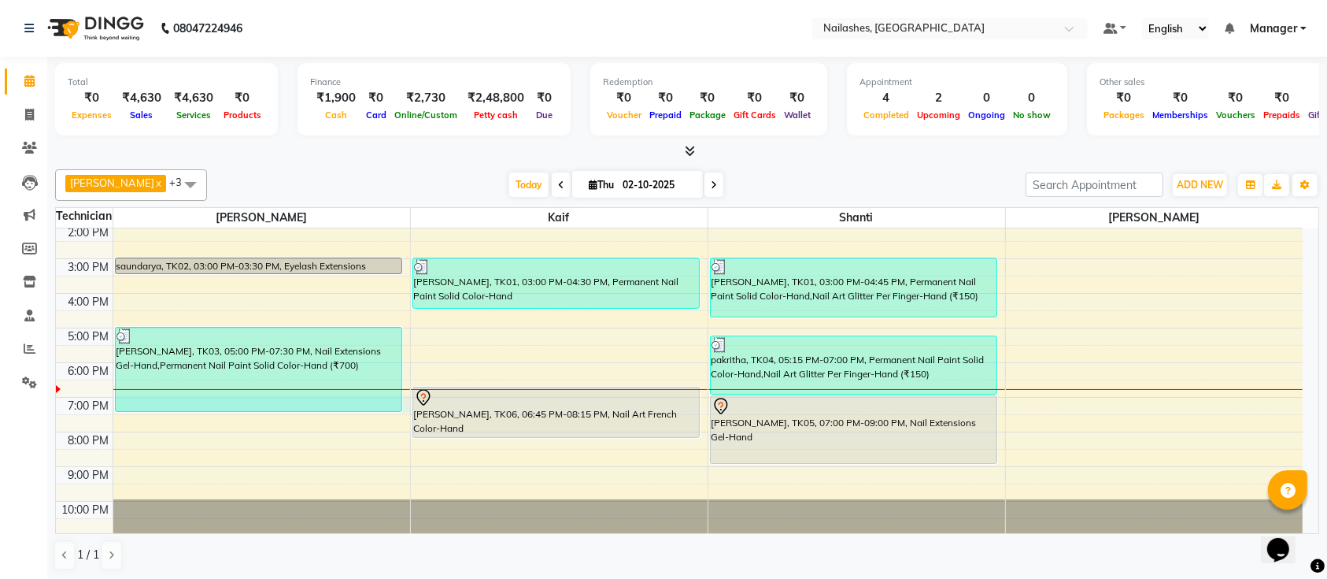
select select "tentative"
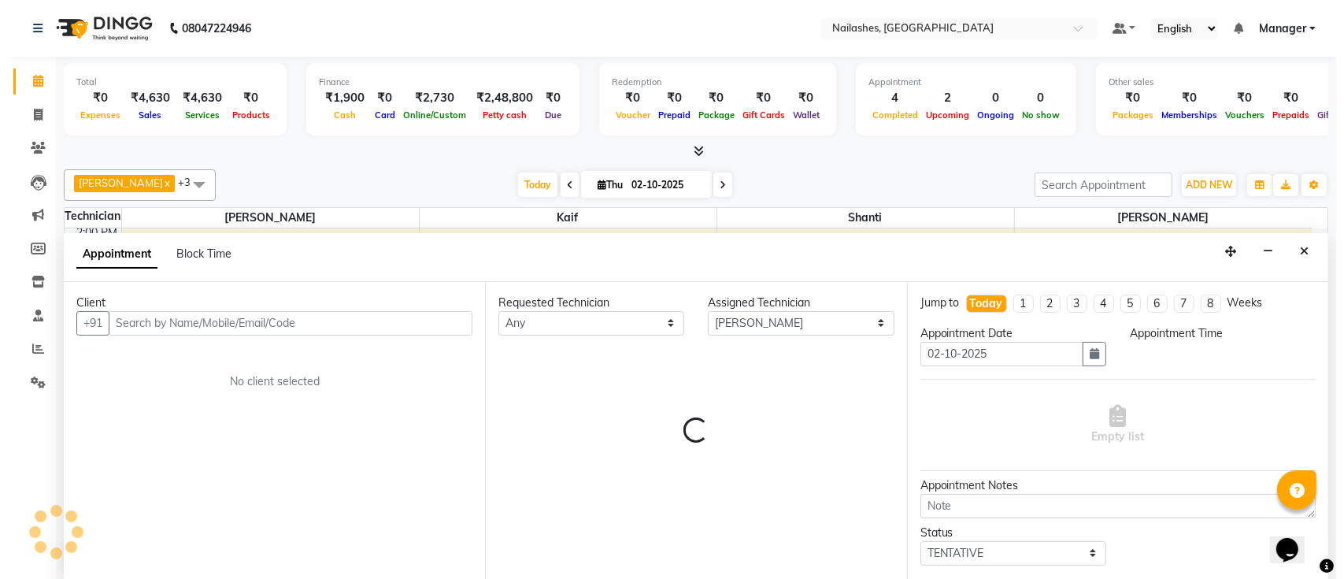
scroll to position [0, 0]
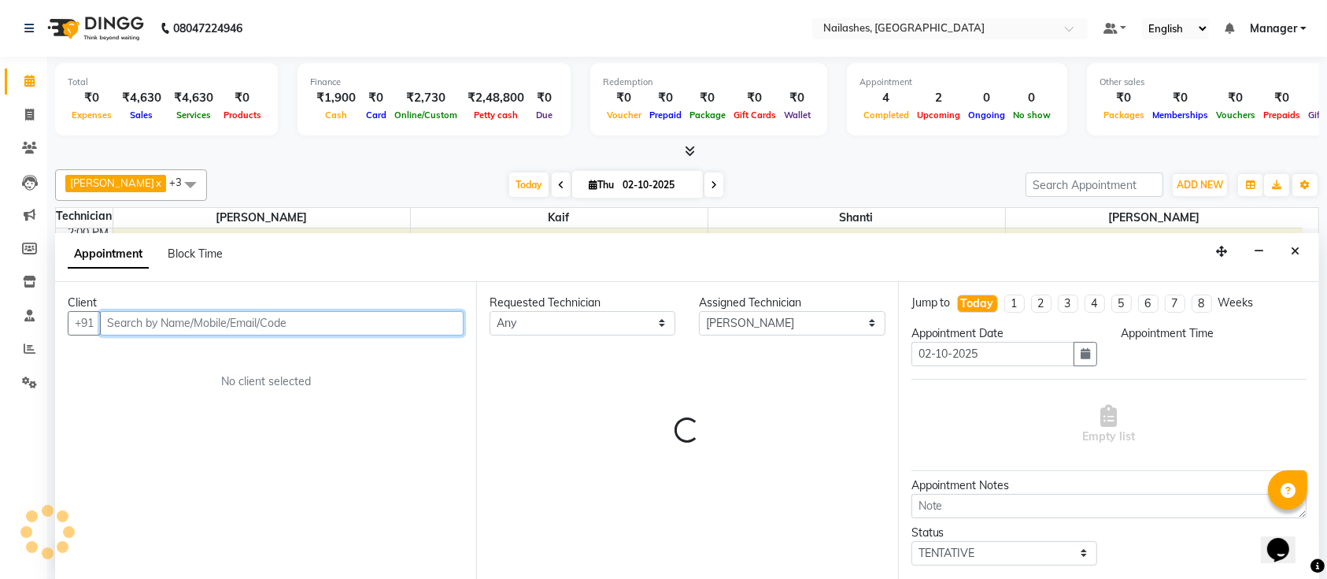
select select "1140"
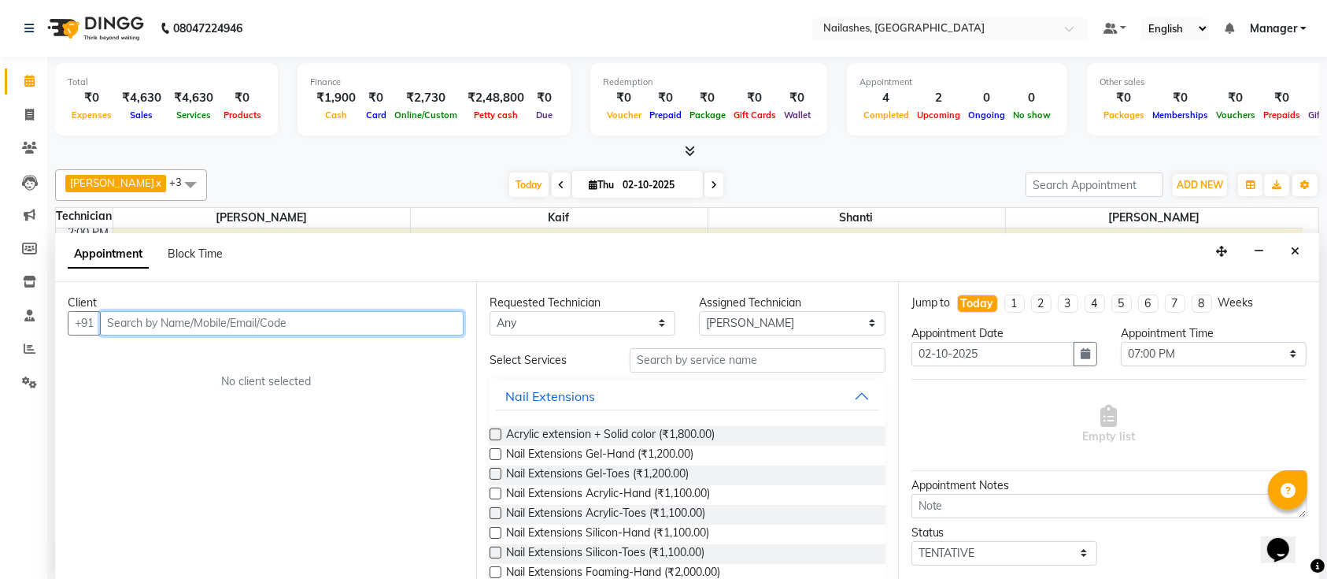
click at [382, 318] on input "text" at bounding box center [282, 323] width 364 height 24
type input "9752220954"
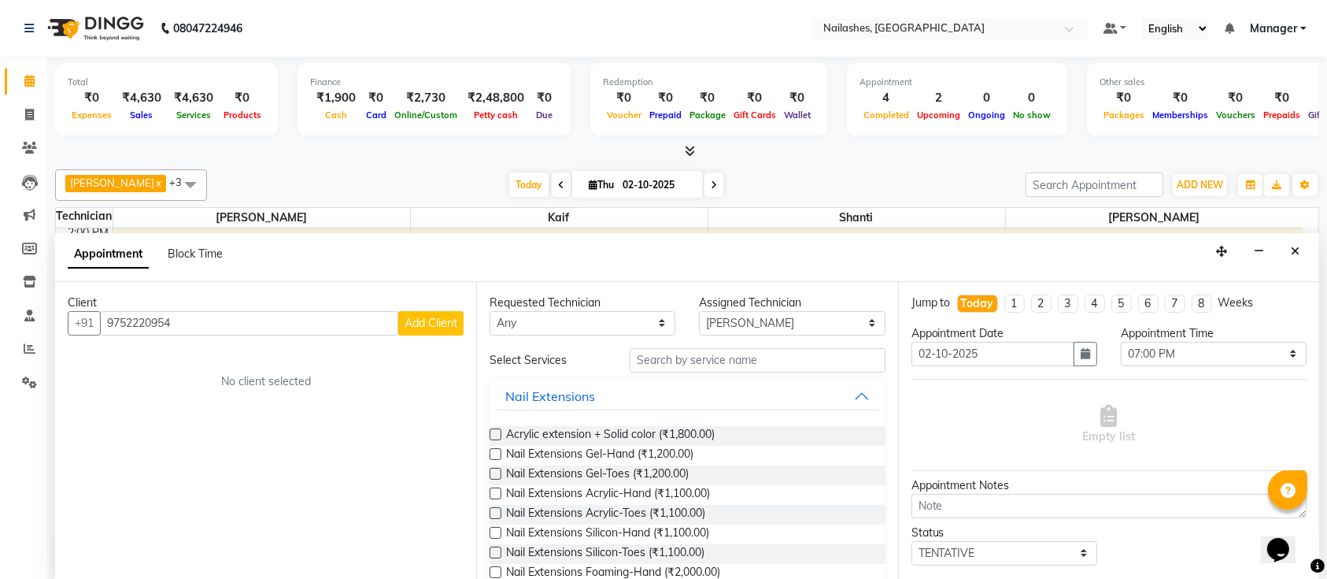
click at [453, 322] on span "Add Client" at bounding box center [431, 323] width 53 height 14
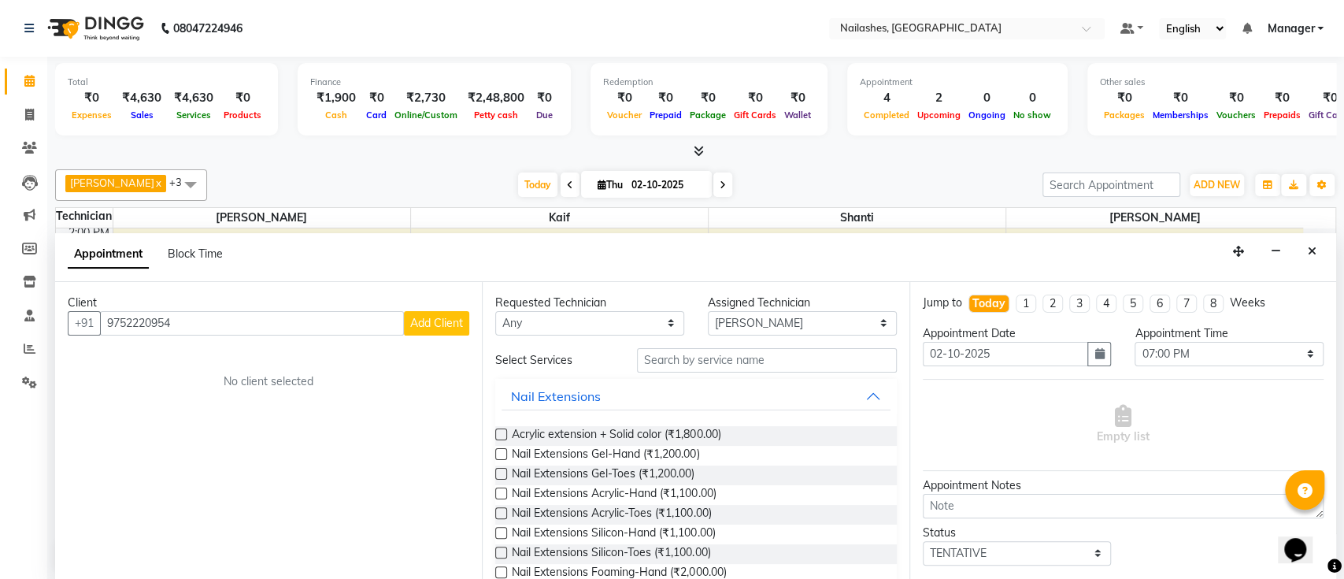
select select "21"
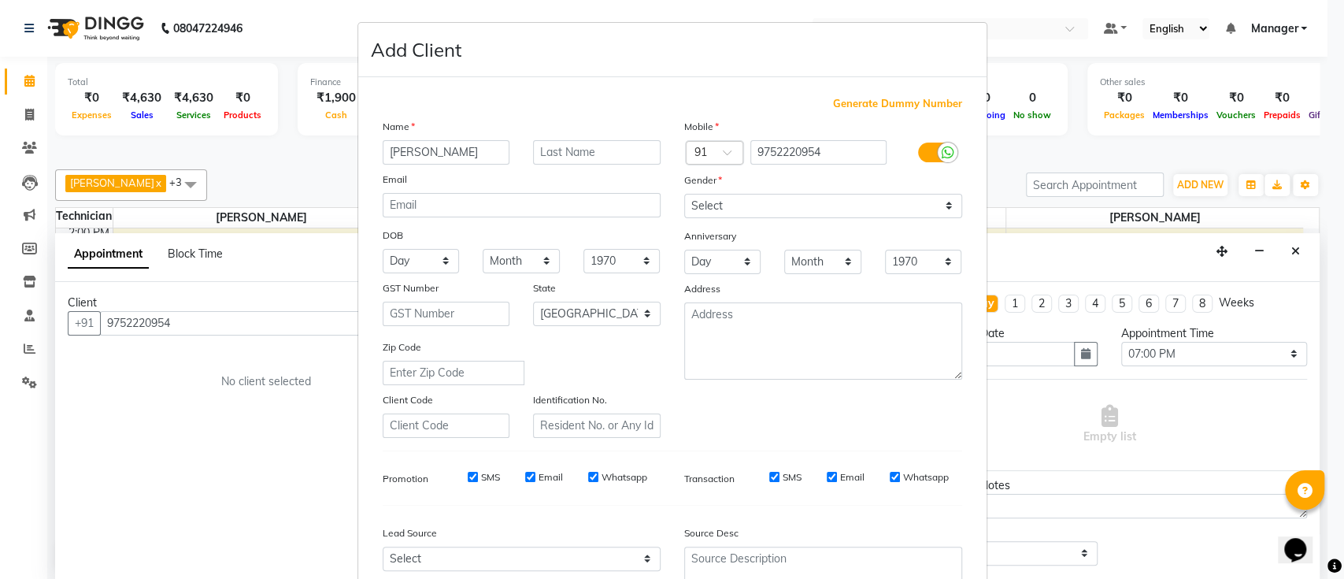
type input "preeti gupta"
click at [736, 205] on select "Select Male Female Other Prefer Not To Say" at bounding box center [823, 206] width 278 height 24
select select "[DEMOGRAPHIC_DATA]"
click at [684, 194] on select "Select Male Female Other Prefer Not To Say" at bounding box center [823, 206] width 278 height 24
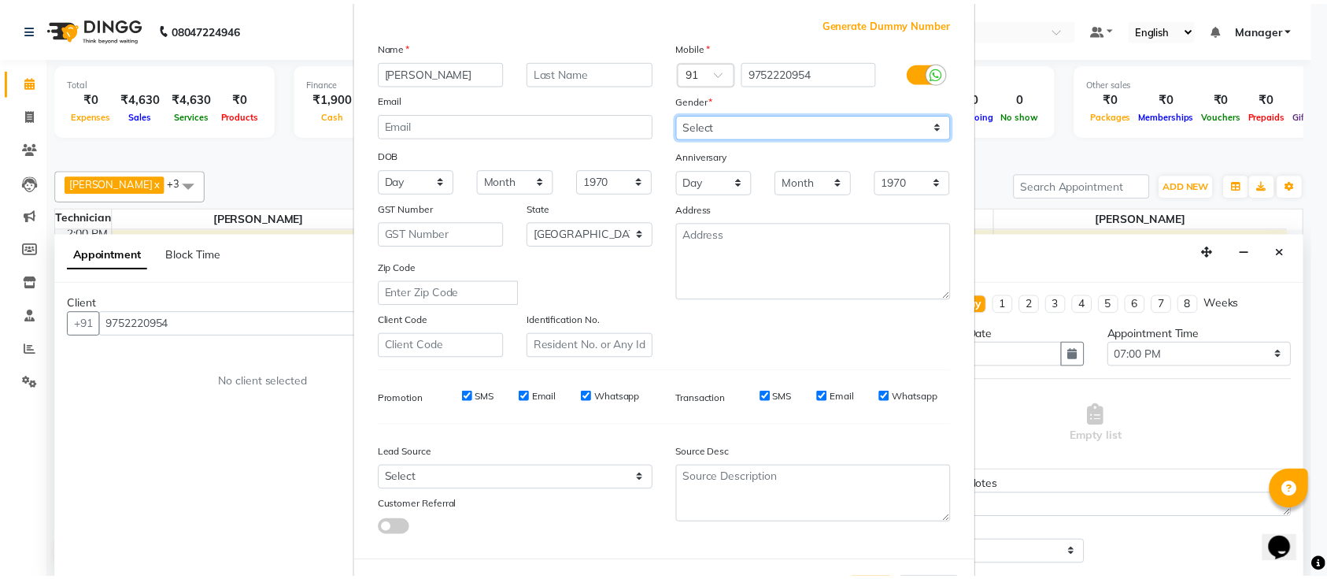
scroll to position [145, 0]
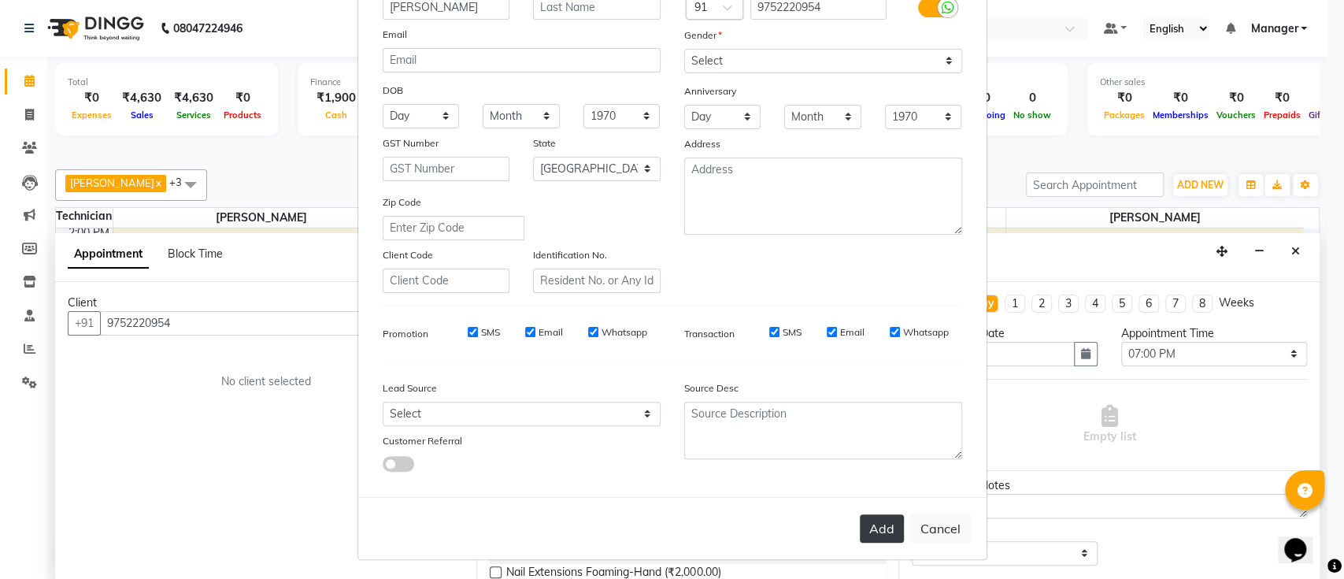
click at [865, 523] on button "Add" at bounding box center [882, 528] width 44 height 28
type input "97******54"
select select
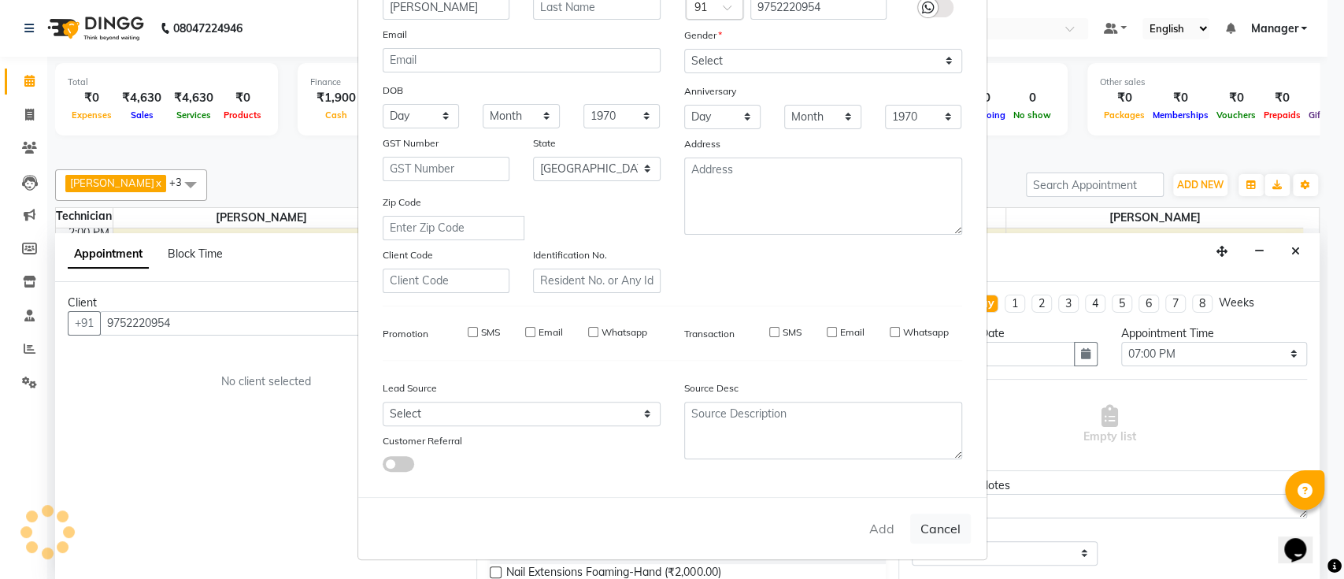
select select "null"
select select
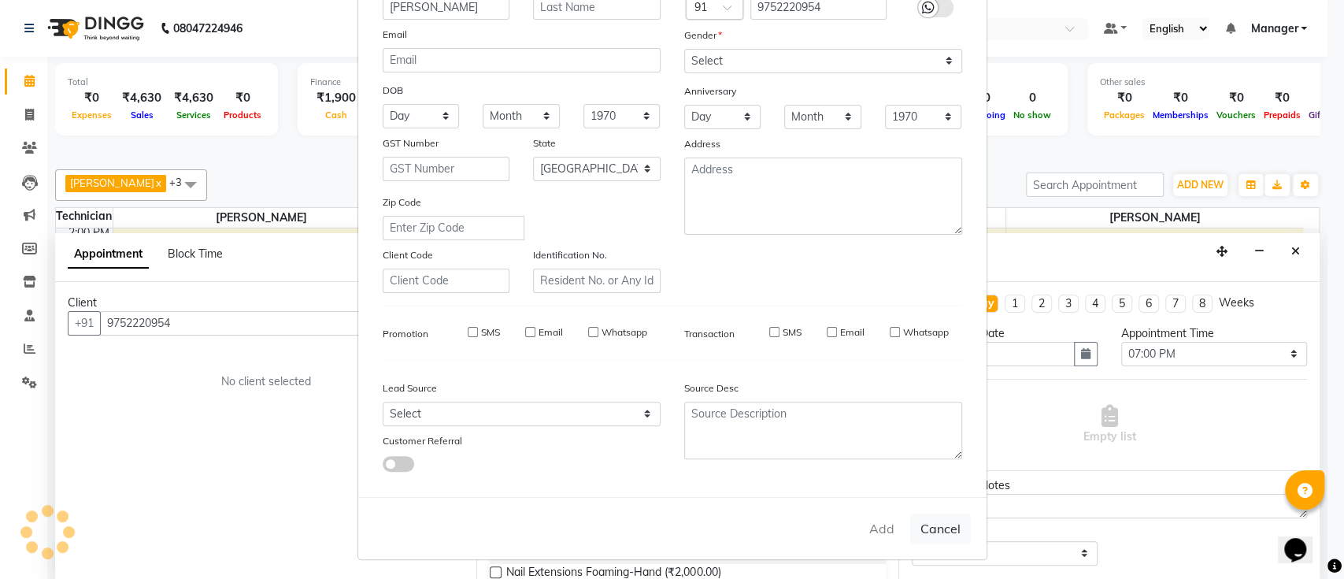
checkbox input "false"
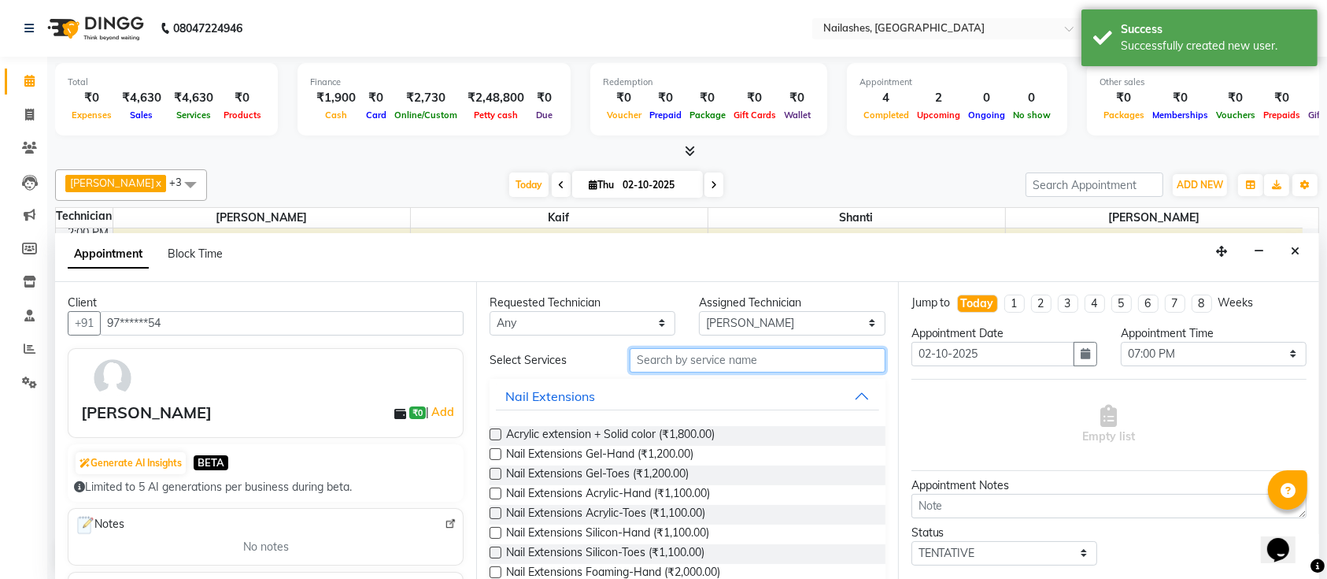
click at [742, 359] on input "text" at bounding box center [758, 360] width 256 height 24
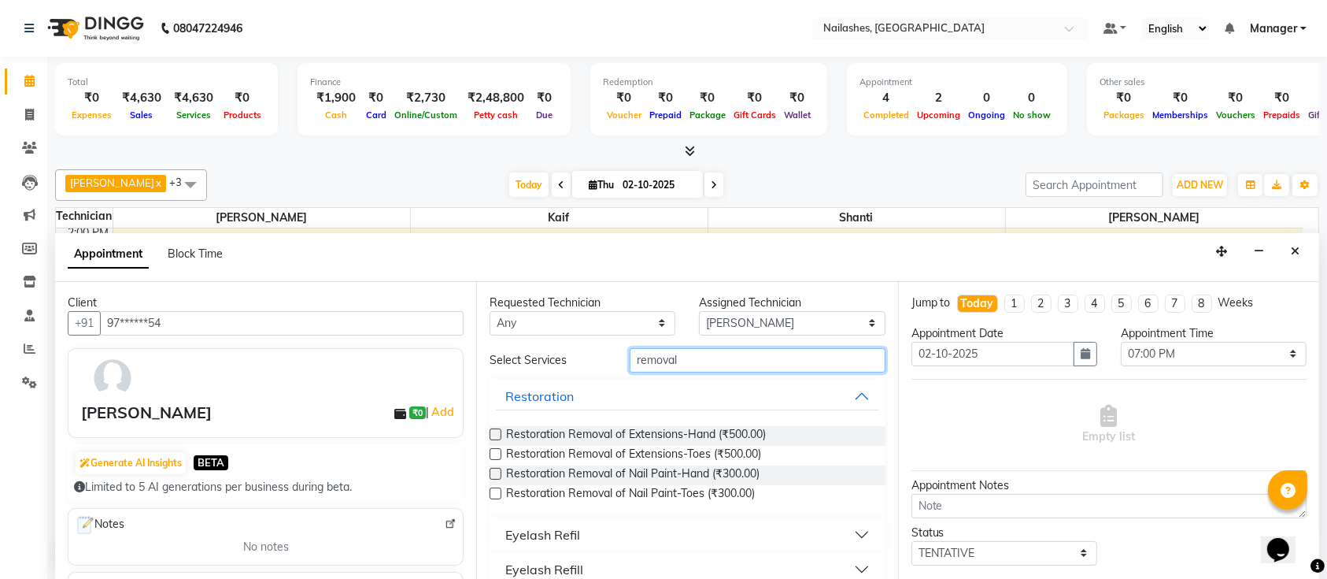
type input "removal"
click at [497, 472] on label at bounding box center [496, 474] width 12 height 12
click at [497, 472] on input "checkbox" at bounding box center [495, 475] width 10 height 10
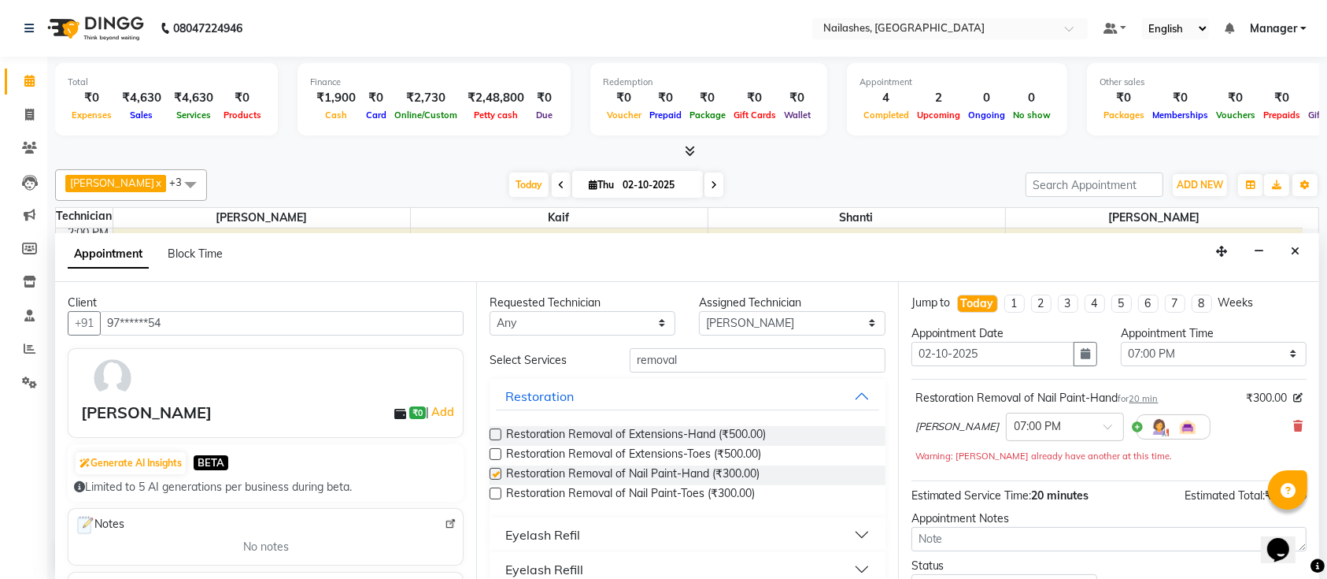
checkbox input "false"
drag, startPoint x: 703, startPoint y: 355, endPoint x: 557, endPoint y: 381, distance: 148.7
click at [557, 381] on div "Select Services removal Restoration Restoration Removal of Extensions-Hand (₹50…" at bounding box center [687, 467] width 395 height 239
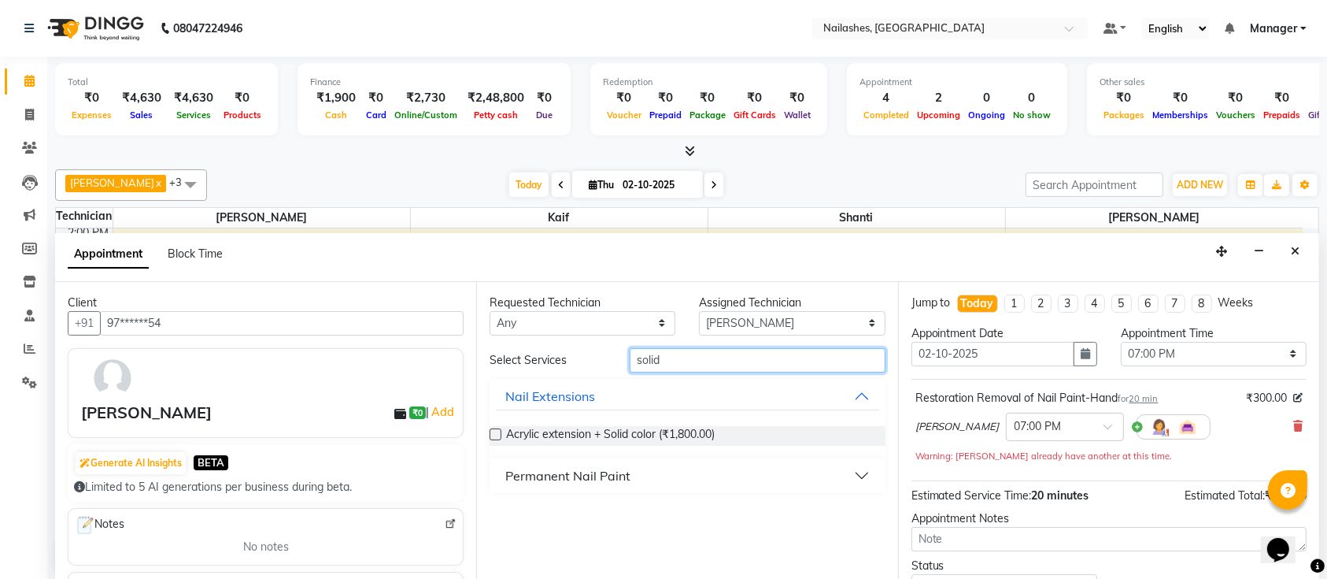
type input "solid"
click at [606, 490] on div "Permanent Nail Paint" at bounding box center [687, 475] width 395 height 35
click at [602, 477] on div "Permanent Nail Paint" at bounding box center [567, 475] width 125 height 19
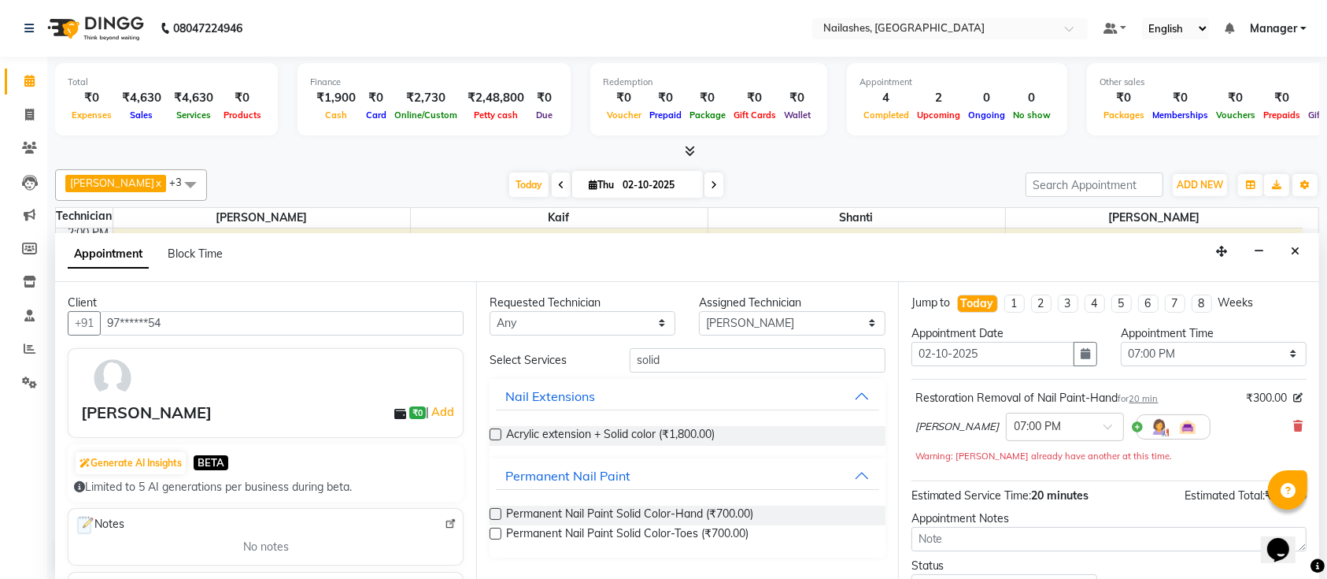
click at [498, 513] on label at bounding box center [496, 514] width 12 height 12
click at [498, 513] on input "checkbox" at bounding box center [495, 515] width 10 height 10
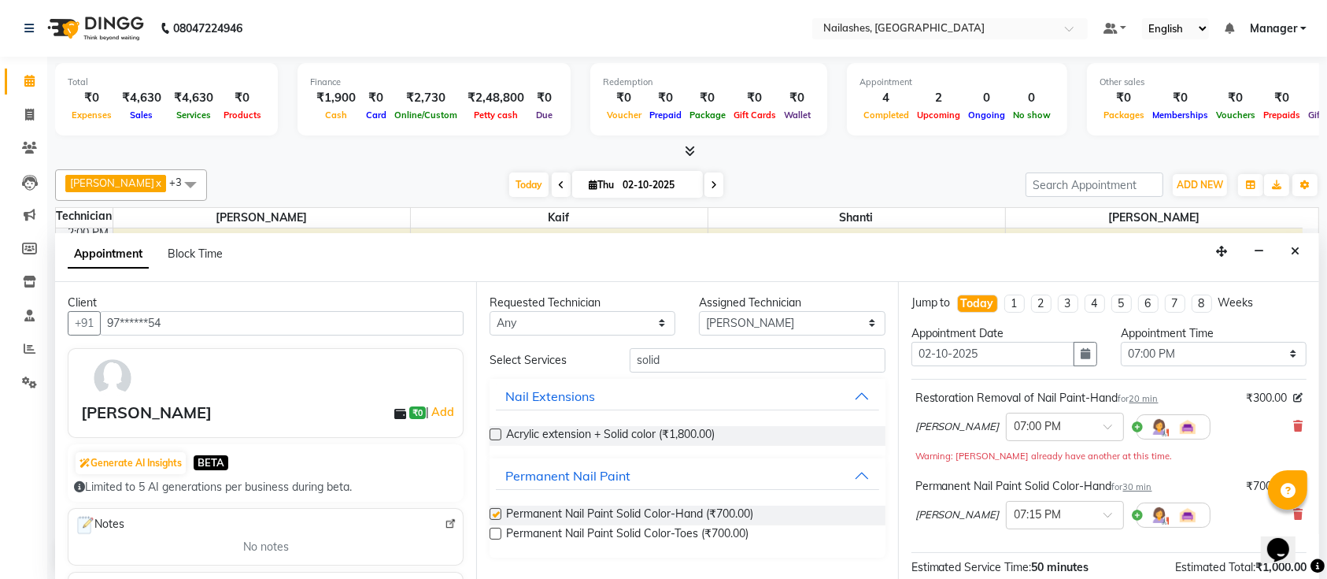
checkbox input "false"
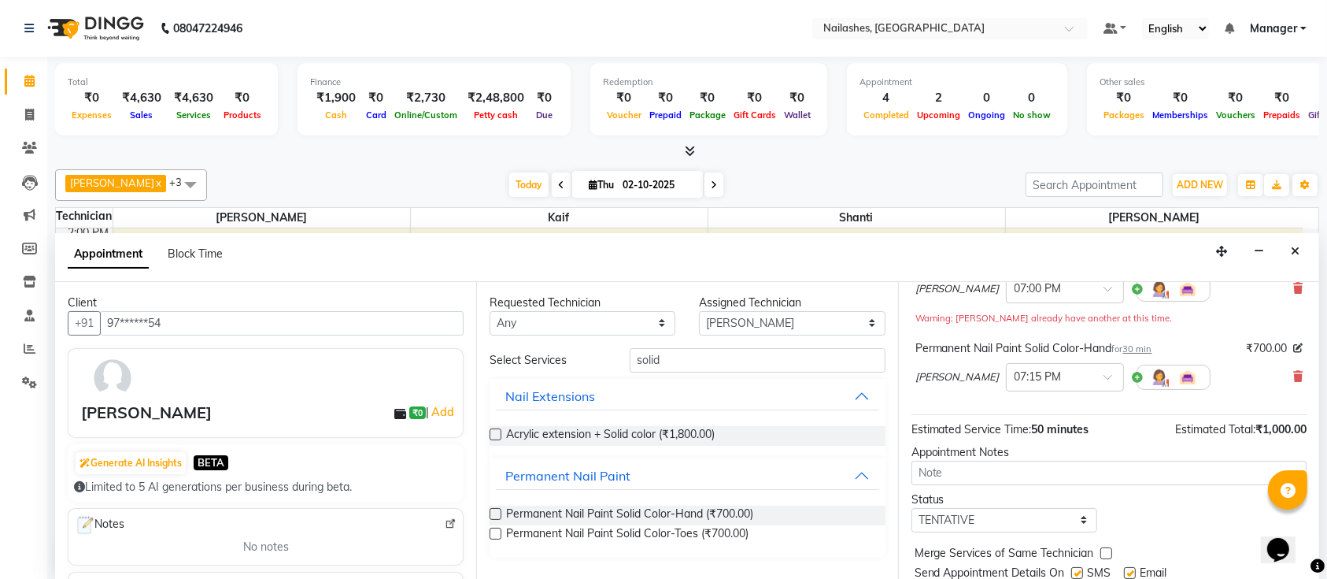
scroll to position [188, 0]
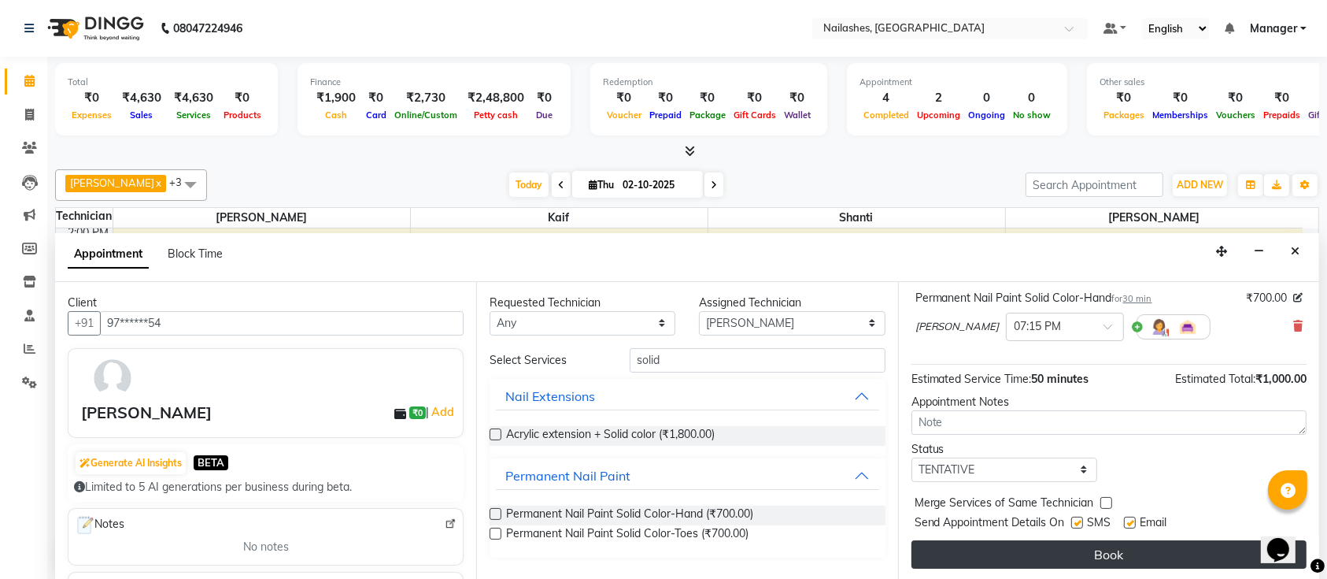
click at [1042, 545] on button "Book" at bounding box center [1109, 554] width 395 height 28
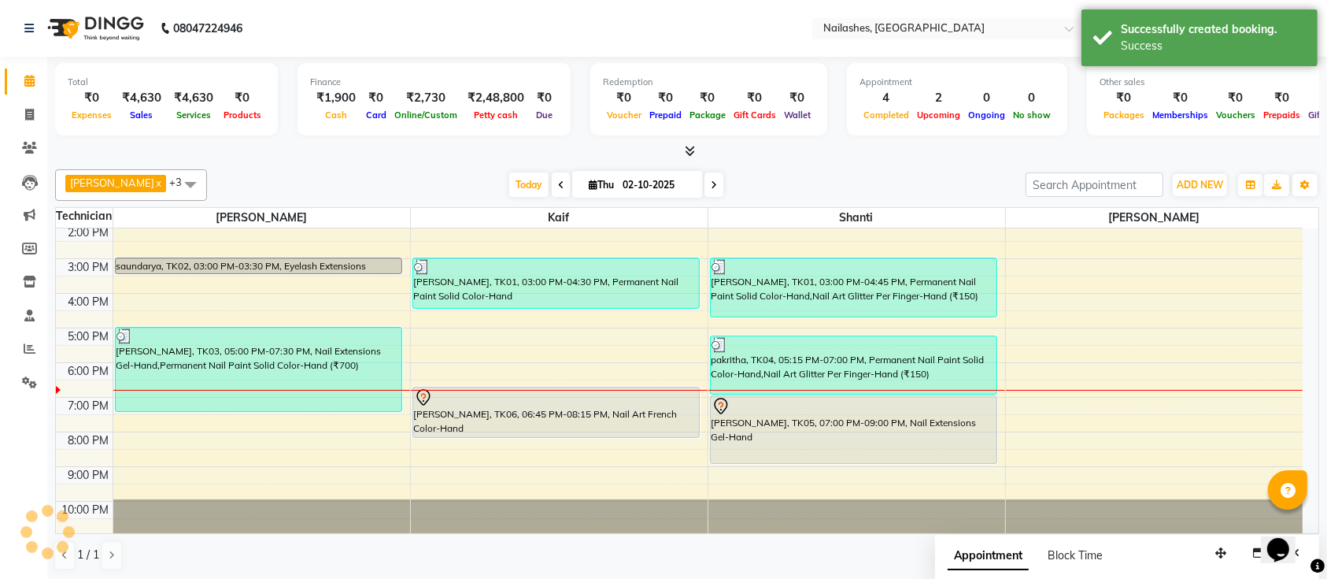
scroll to position [0, 0]
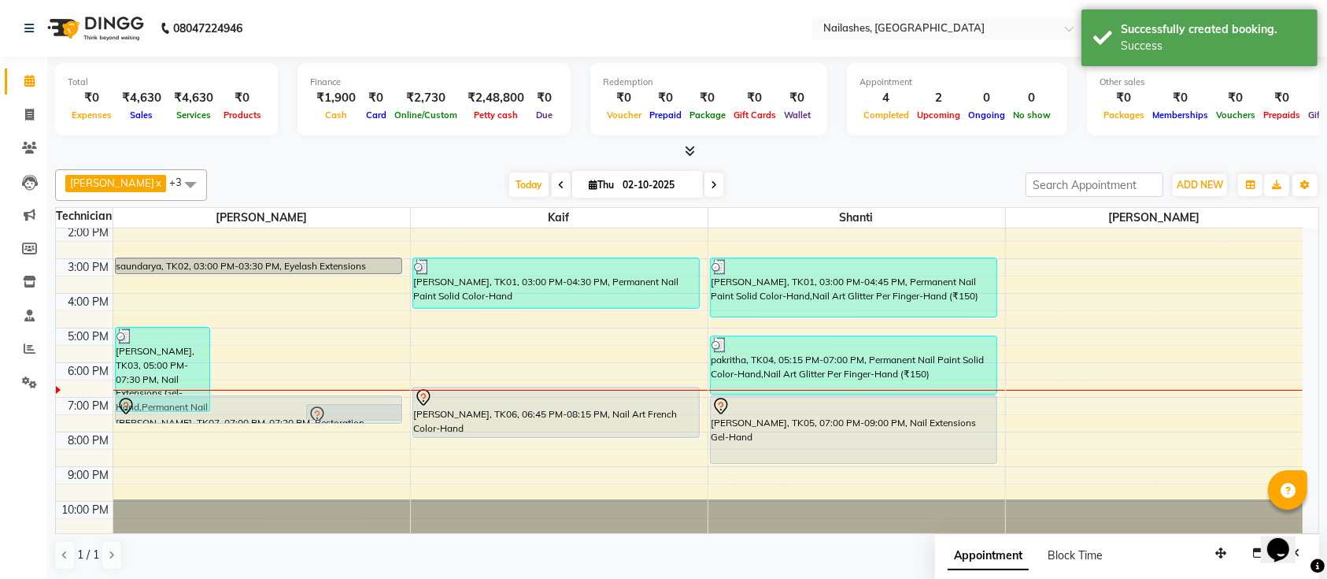
drag, startPoint x: 272, startPoint y: 405, endPoint x: 271, endPoint y: 418, distance: 13.5
click at [271, 418] on div "subarna, TK03, 05:00 PM-07:30 PM, Nail Extensions Gel-Hand,Permanent Nail Paint…" at bounding box center [261, 293] width 297 height 484
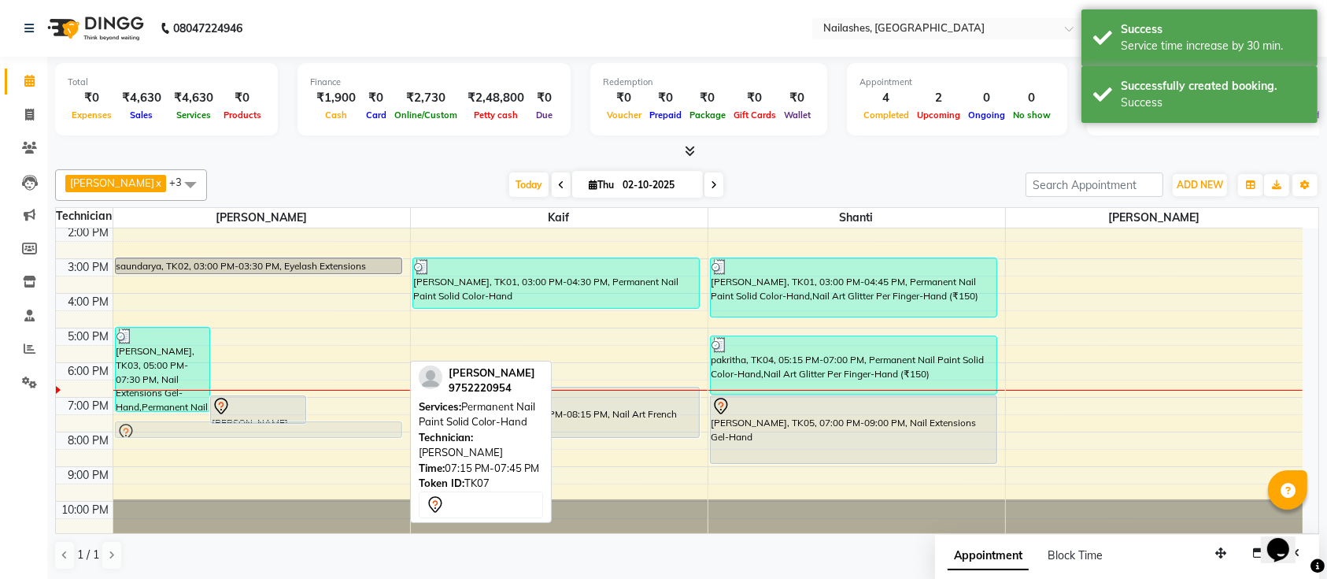
drag, startPoint x: 350, startPoint y: 405, endPoint x: 350, endPoint y: 426, distance: 21.3
click at [350, 426] on div "subarna, TK03, 05:00 PM-07:30 PM, Nail Extensions Gel-Hand,Permanent Nail Paint…" at bounding box center [261, 293] width 297 height 484
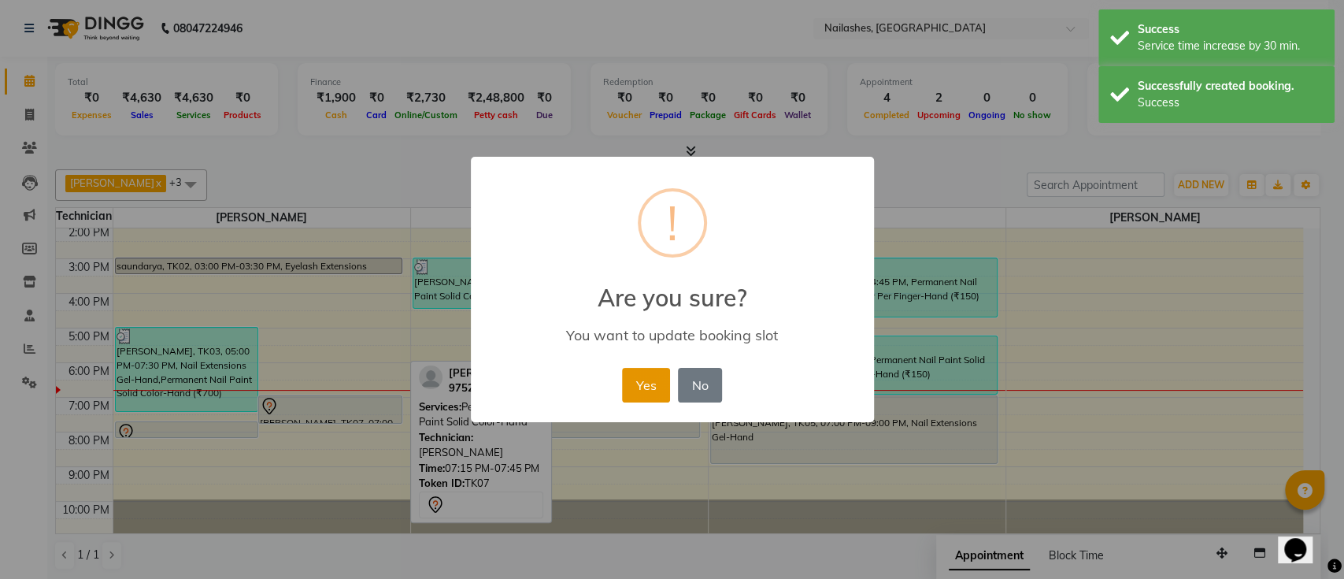
drag, startPoint x: 643, startPoint y: 382, endPoint x: 268, endPoint y: 450, distance: 380.9
click at [643, 383] on button "Yes" at bounding box center [646, 385] width 48 height 35
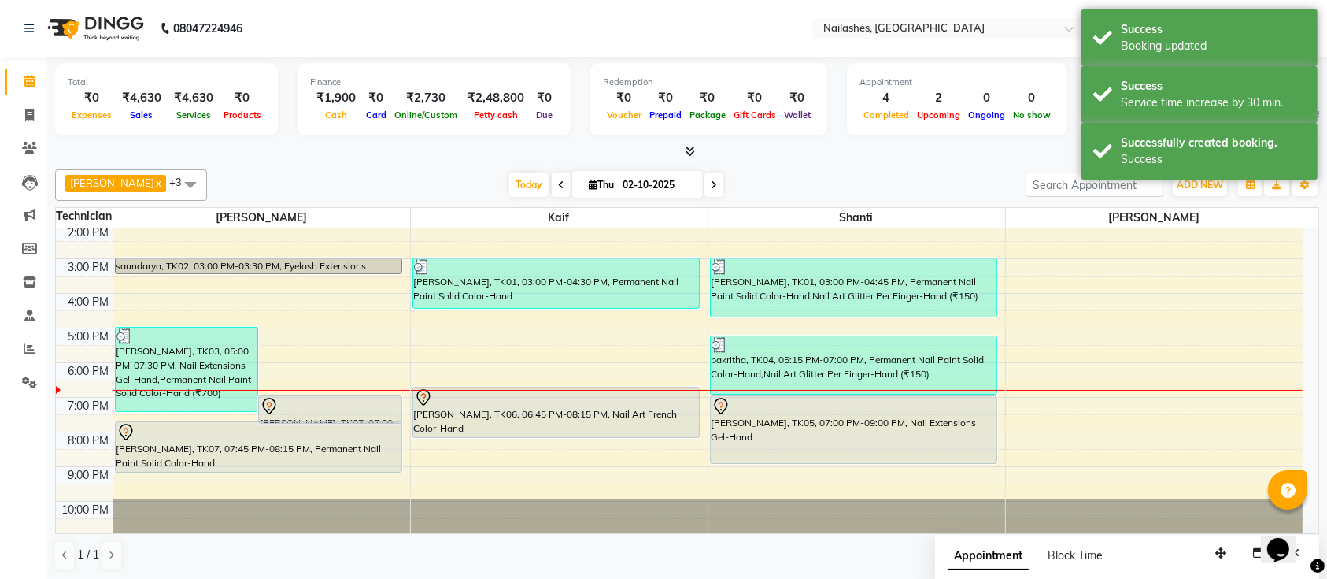
drag, startPoint x: 231, startPoint y: 436, endPoint x: 233, endPoint y: 468, distance: 32.4
click at [233, 468] on div "subarna, TK03, 05:00 PM-07:30 PM, Nail Extensions Gel-Hand,Permanent Nail Paint…" at bounding box center [261, 293] width 297 height 484
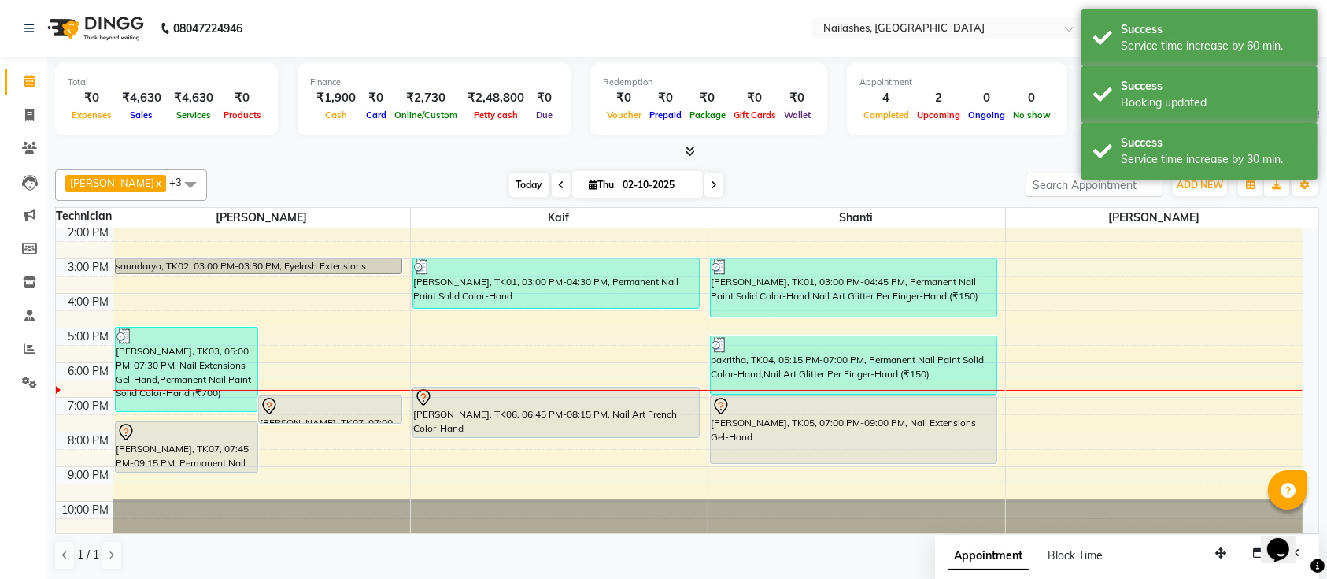
click at [509, 184] on span "Today" at bounding box center [528, 184] width 39 height 24
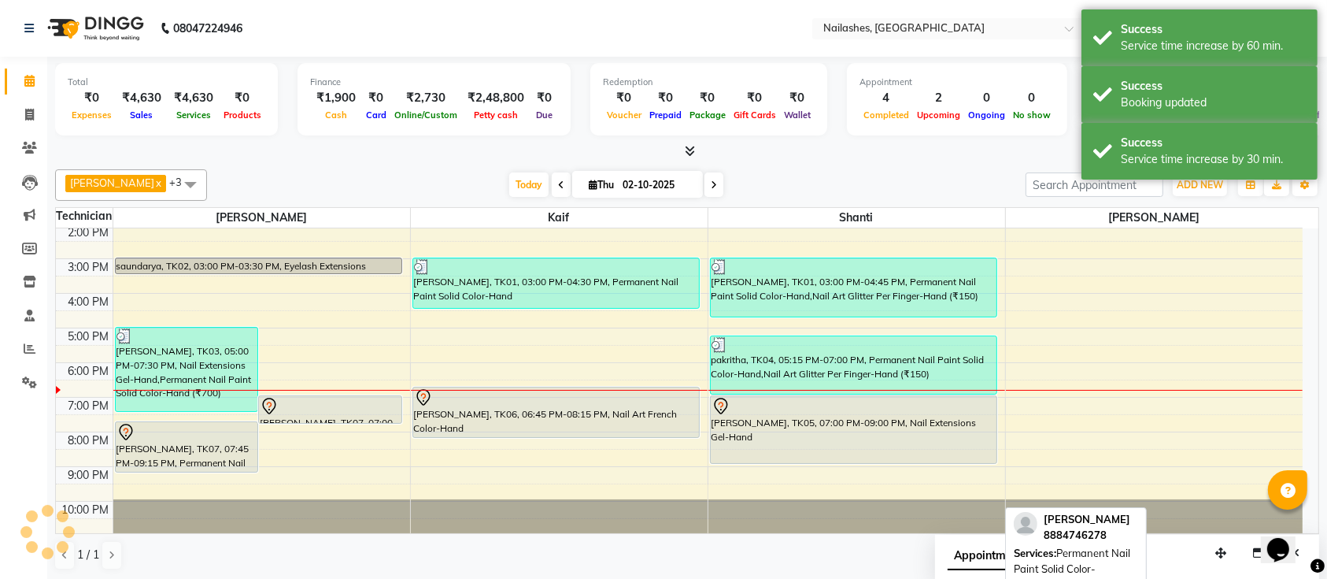
scroll to position [176, 0]
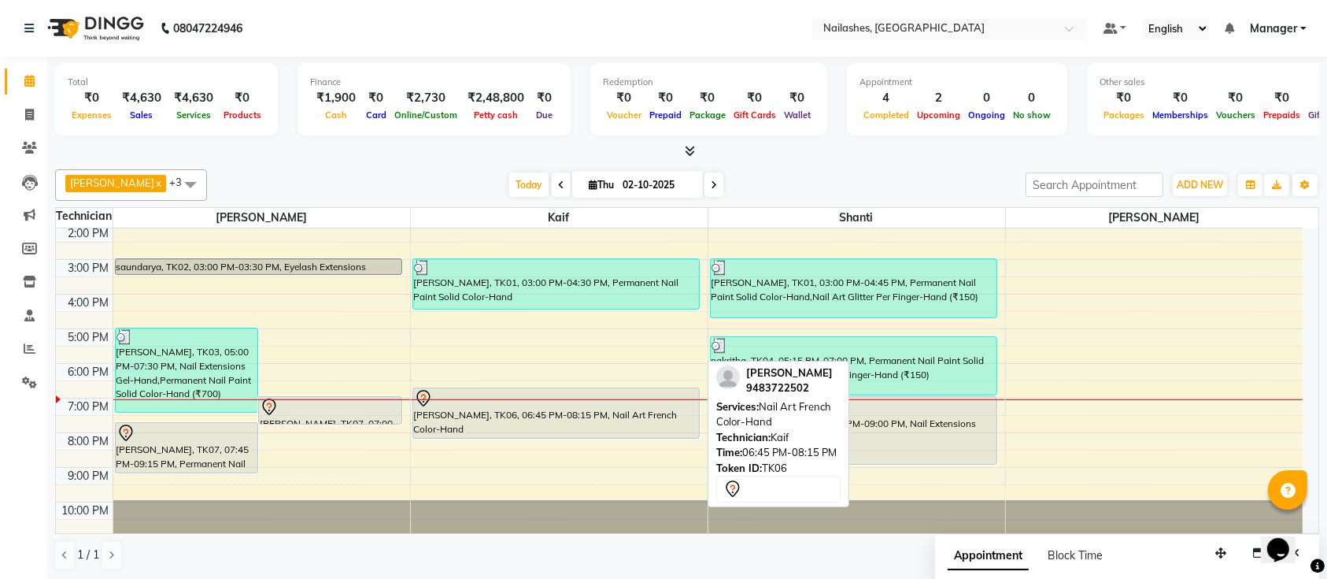
click at [670, 420] on div "[PERSON_NAME], TK06, 06:45 PM-08:15 PM, Nail Art French Color-Hand" at bounding box center [556, 413] width 287 height 50
click at [660, 409] on div "[PERSON_NAME], TK06, 06:45 PM-08:15 PM, Nail Art French Color-Hand" at bounding box center [556, 413] width 287 height 50
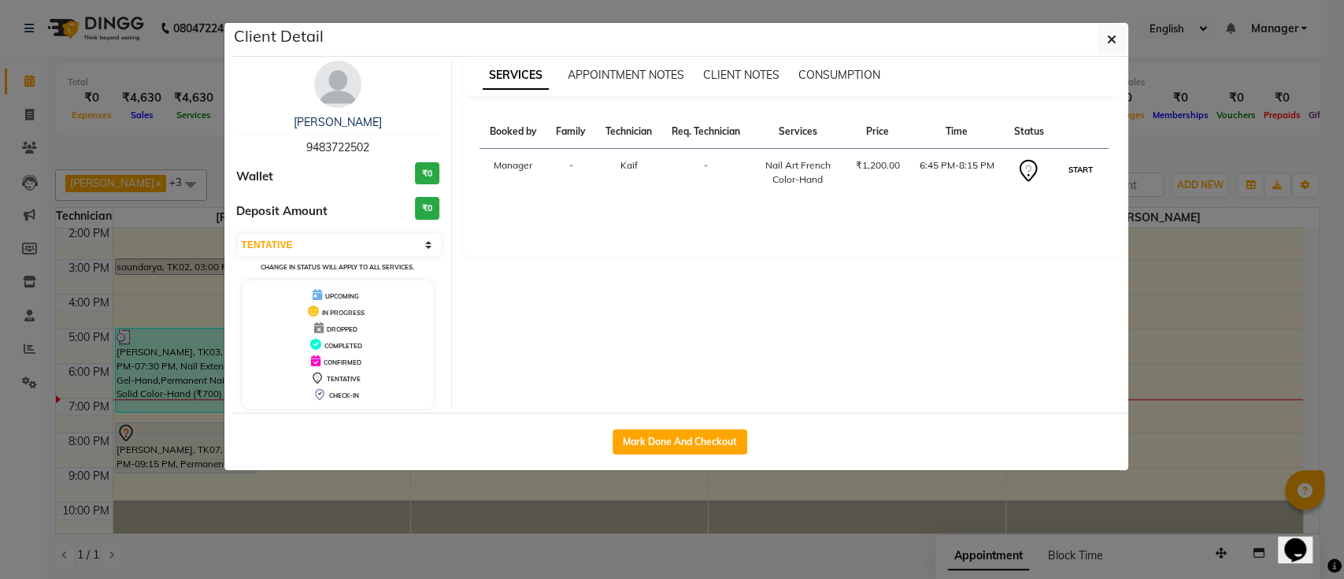
click at [1076, 170] on button "START" at bounding box center [1080, 170] width 32 height 20
select select "1"
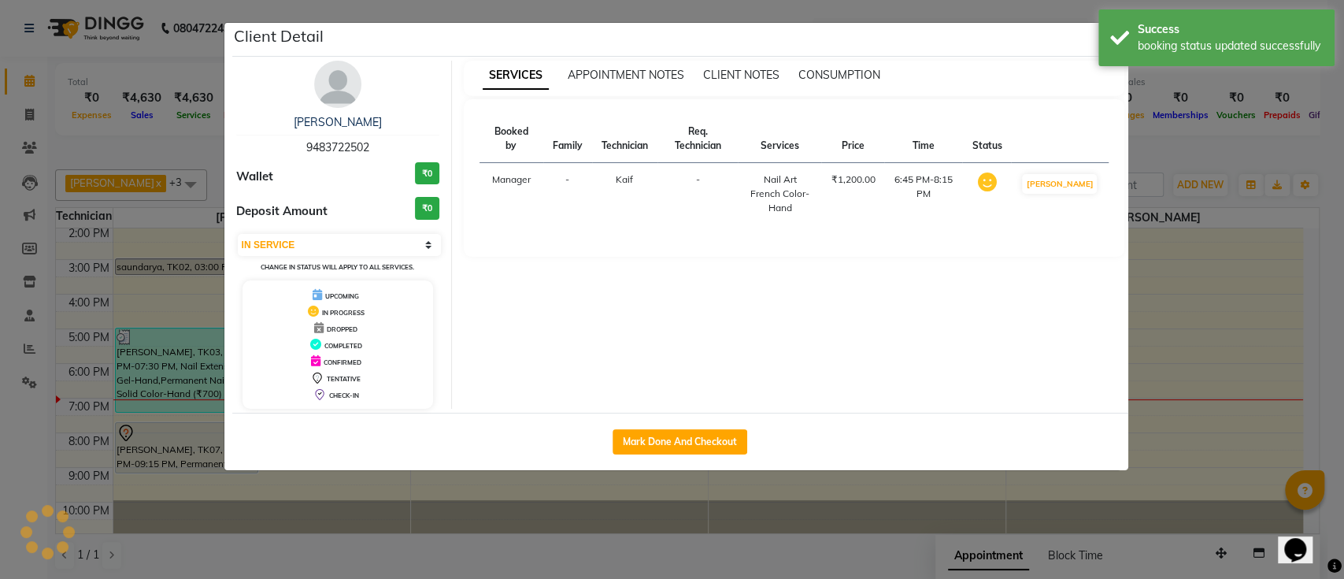
click at [1177, 141] on ngb-modal-window "Client Detail nikitha 9483722502 Wallet ₹0 Deposit Amount ₹0 Select IN SERVICE …" at bounding box center [672, 289] width 1344 height 579
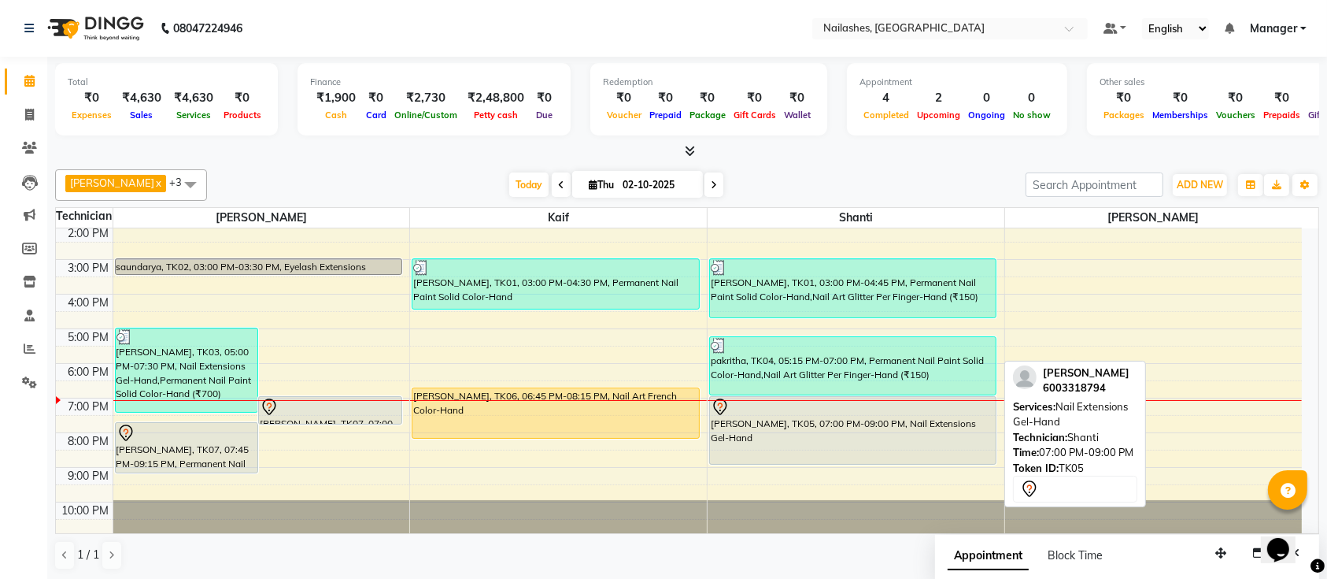
click at [860, 446] on div "[PERSON_NAME], TK05, 07:00 PM-09:00 PM, Nail Extensions Gel-Hand" at bounding box center [853, 430] width 286 height 67
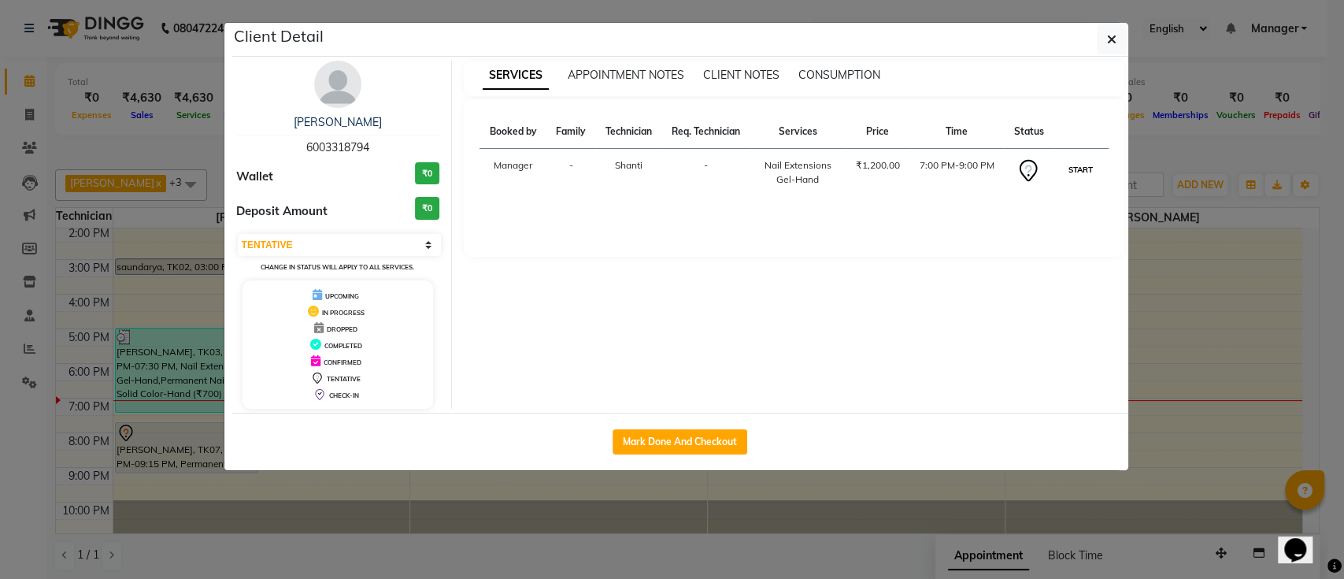
click at [1072, 171] on button "START" at bounding box center [1080, 170] width 32 height 20
select select "1"
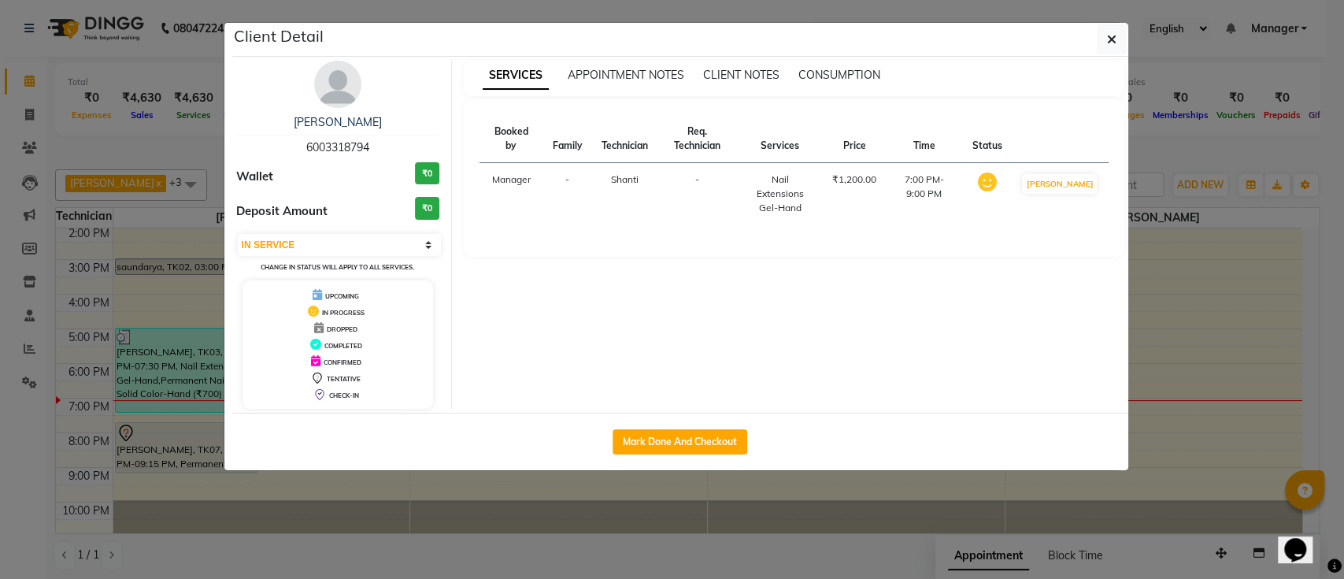
drag, startPoint x: 1115, startPoint y: 31, endPoint x: 1007, endPoint y: 84, distance: 120.4
click at [1115, 31] on span "button" at bounding box center [1111, 39] width 9 height 16
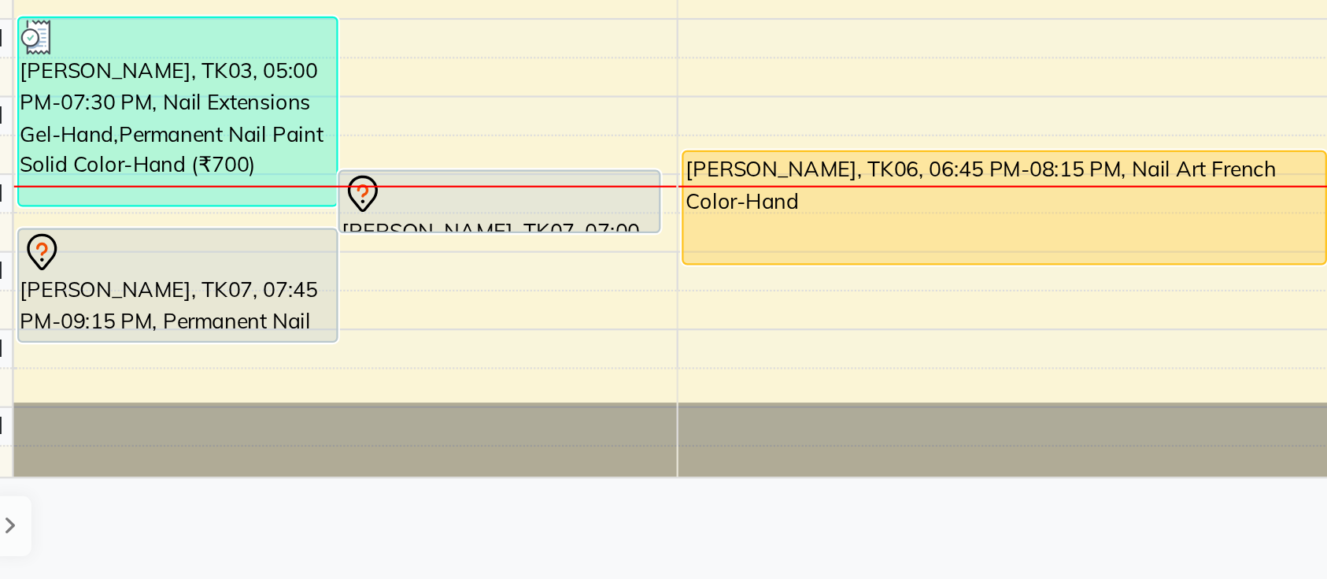
scroll to position [0, 0]
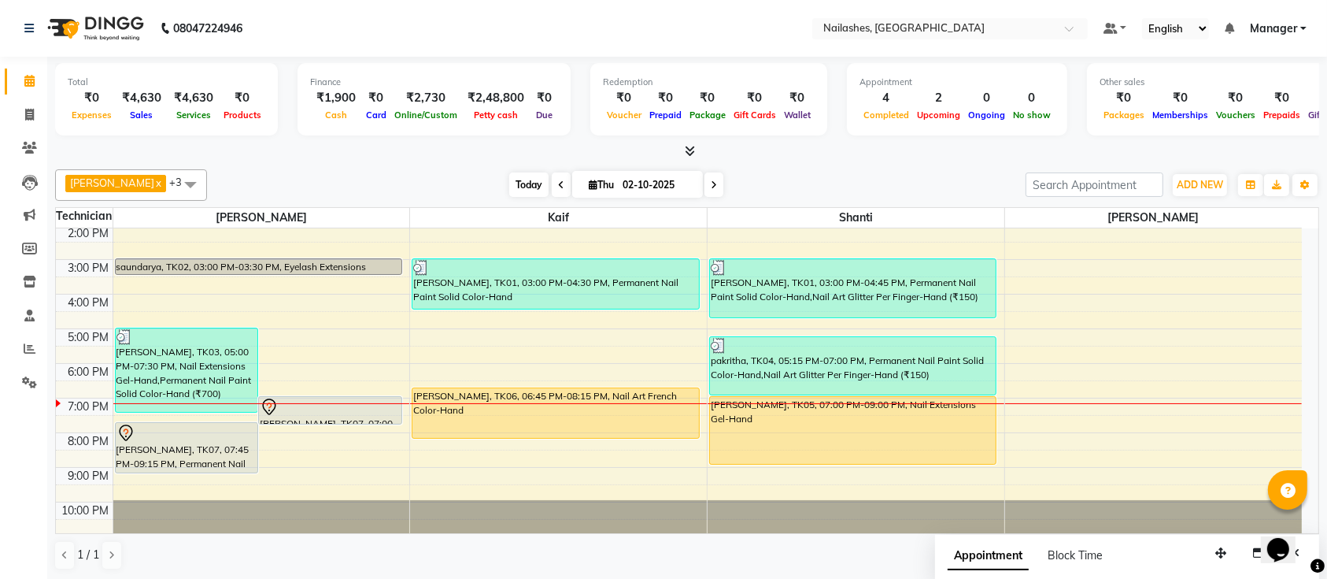
click at [517, 183] on span "Today" at bounding box center [528, 184] width 39 height 24
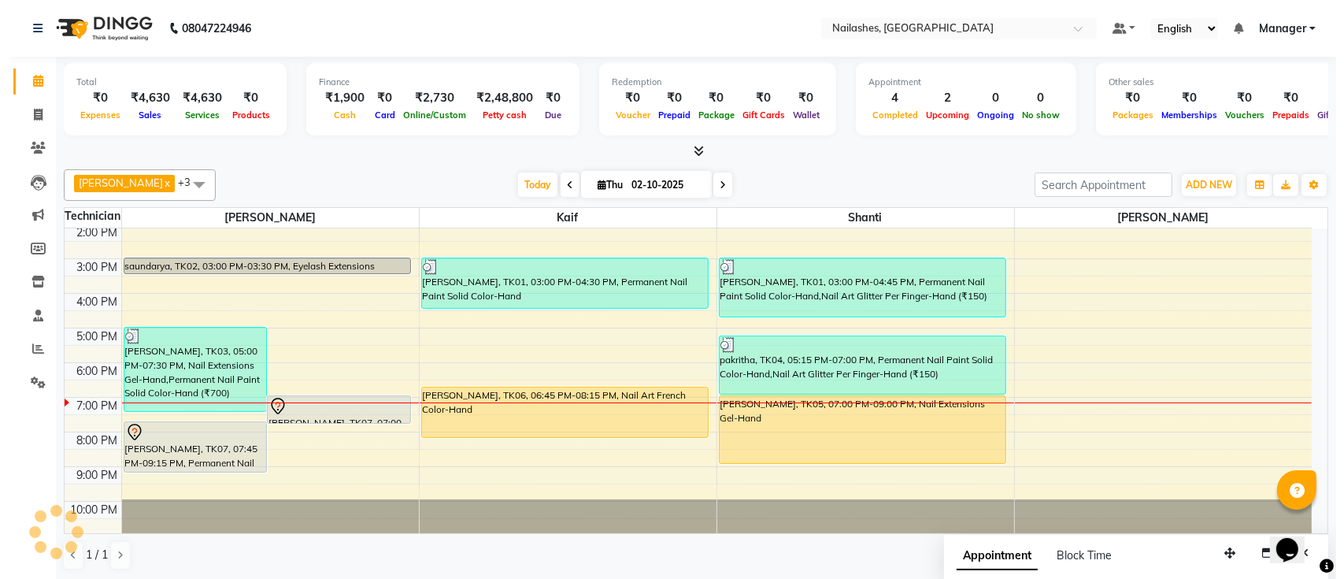
scroll to position [176, 0]
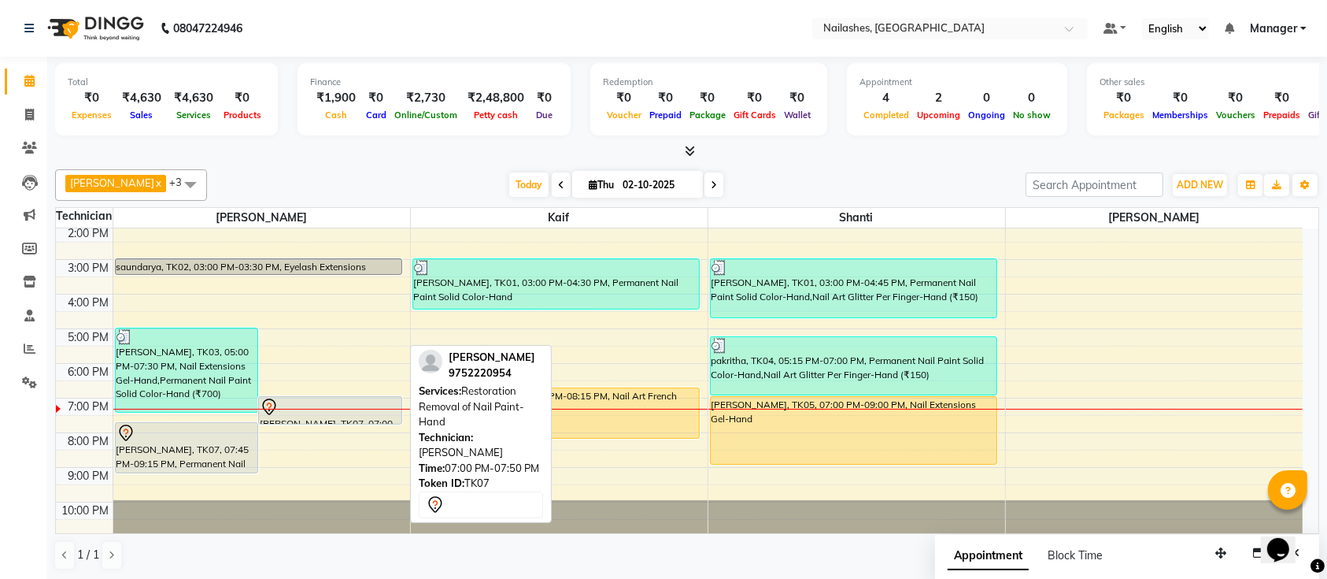
click at [384, 402] on div at bounding box center [330, 407] width 141 height 19
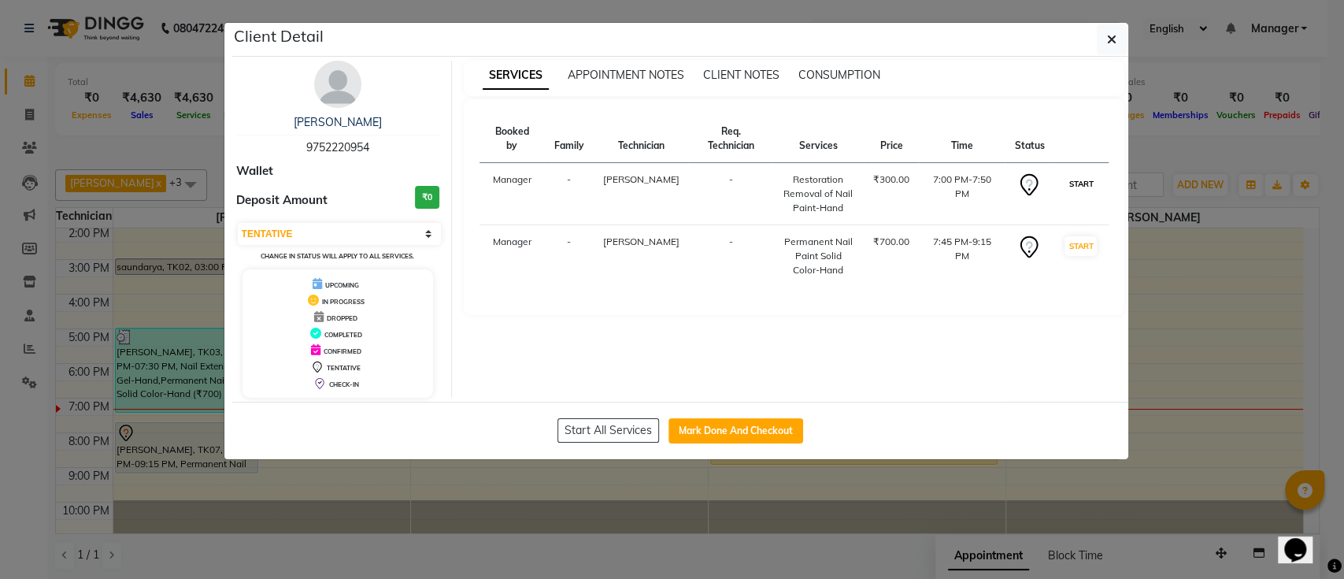
click at [1075, 174] on button "START" at bounding box center [1080, 184] width 32 height 20
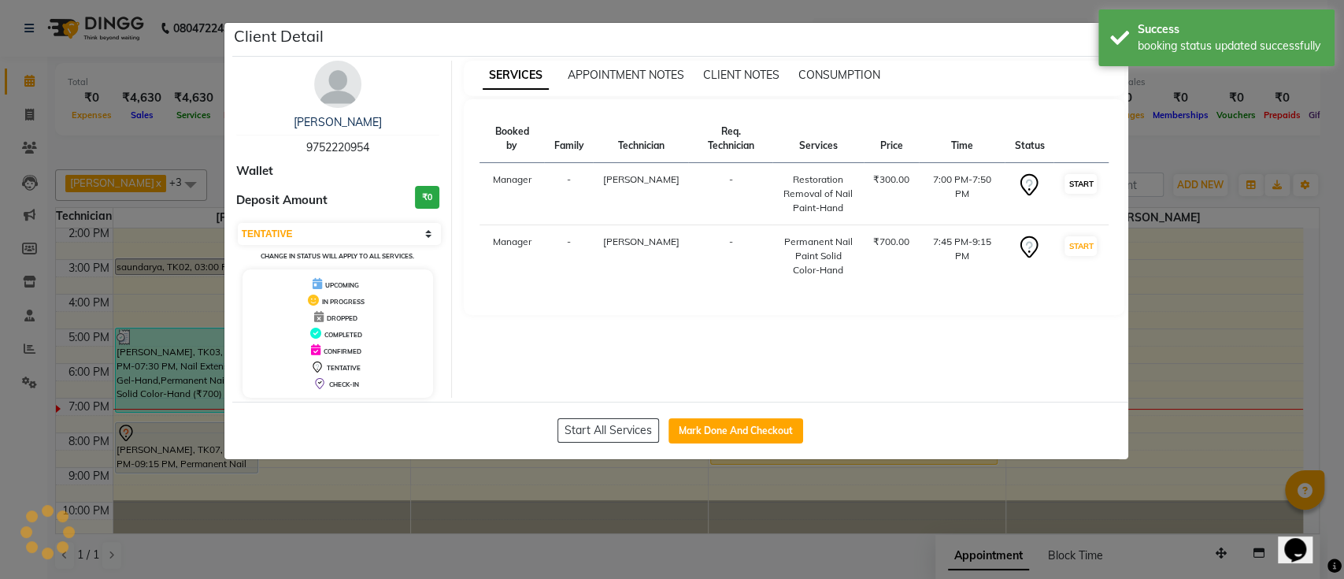
select select "select"
